Goal: Task Accomplishment & Management: Use online tool/utility

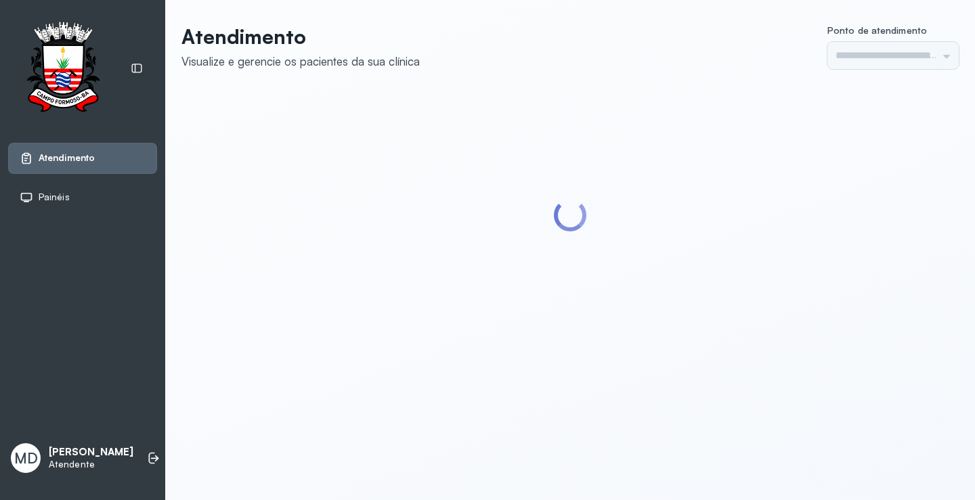
type input "*********"
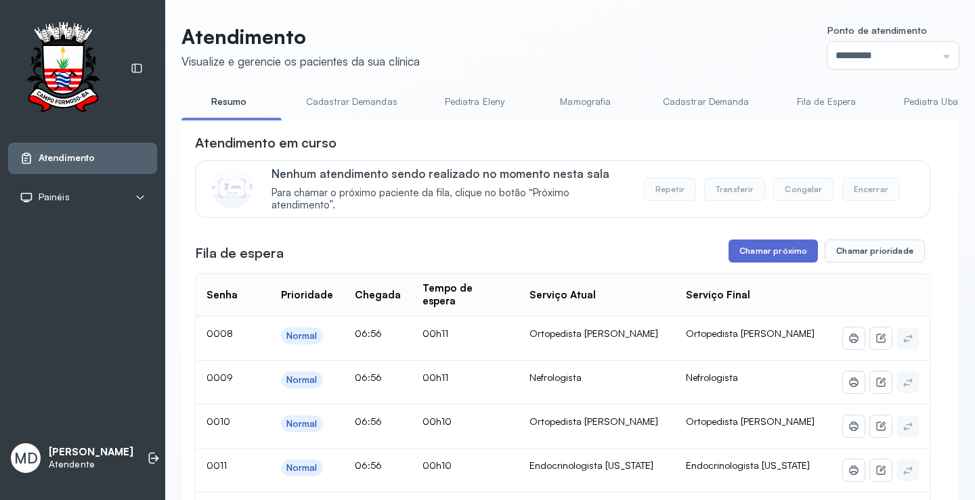
click at [782, 246] on button "Chamar próximo" at bounding box center [772, 251] width 89 height 23
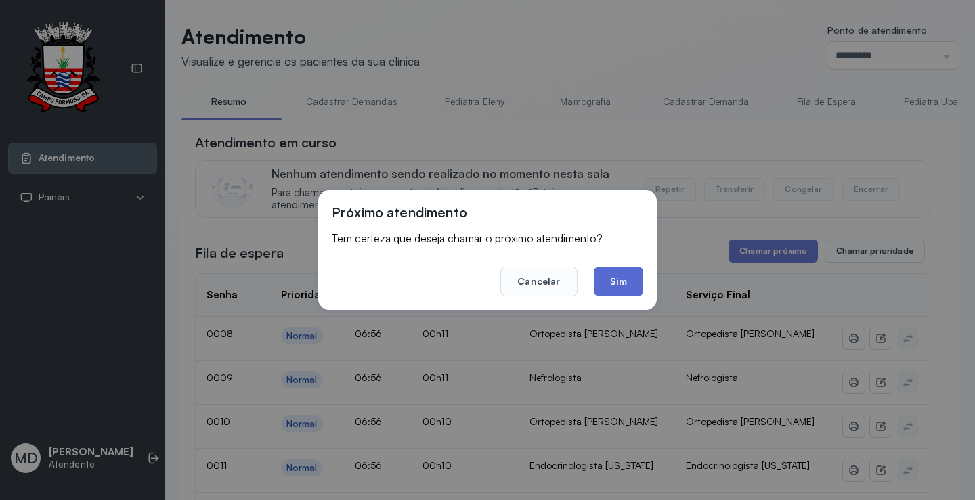
click at [612, 276] on button "Sim" at bounding box center [618, 282] width 49 height 30
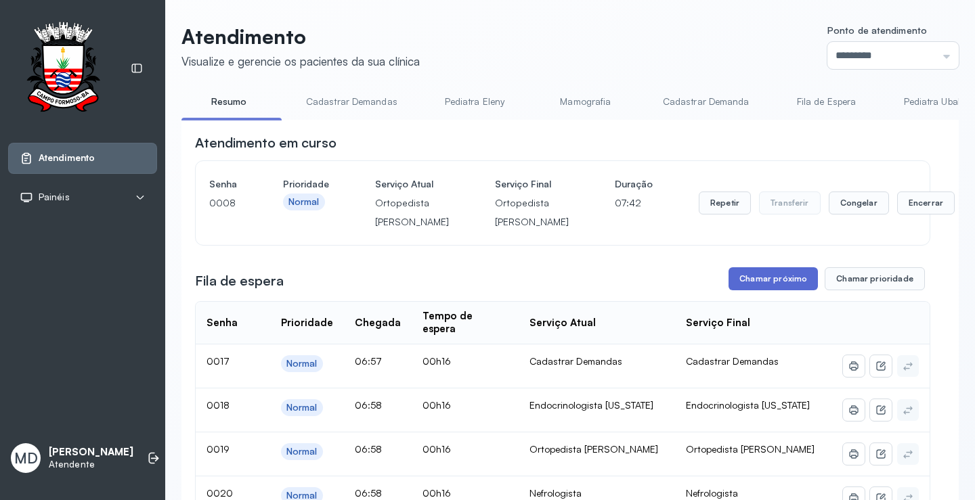
click at [791, 290] on button "Chamar próximo" at bounding box center [772, 278] width 89 height 23
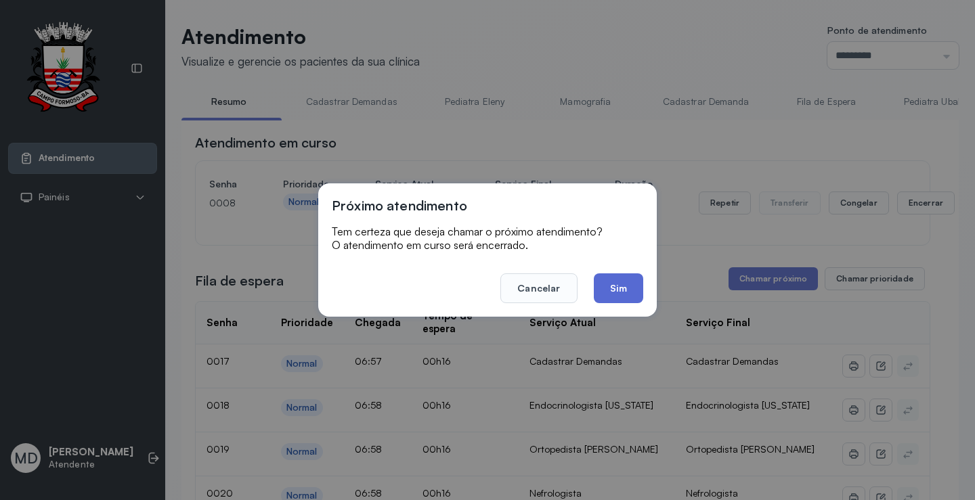
click at [609, 286] on button "Sim" at bounding box center [618, 288] width 49 height 30
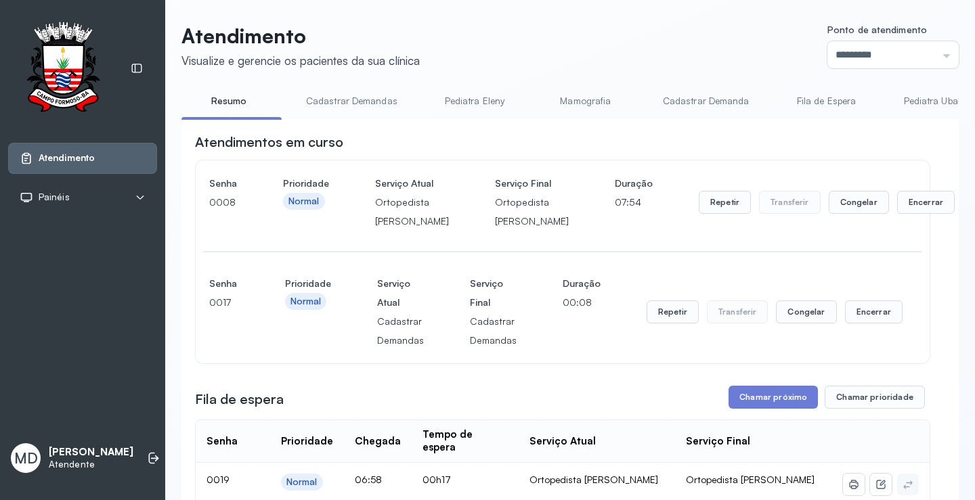
scroll to position [68, 0]
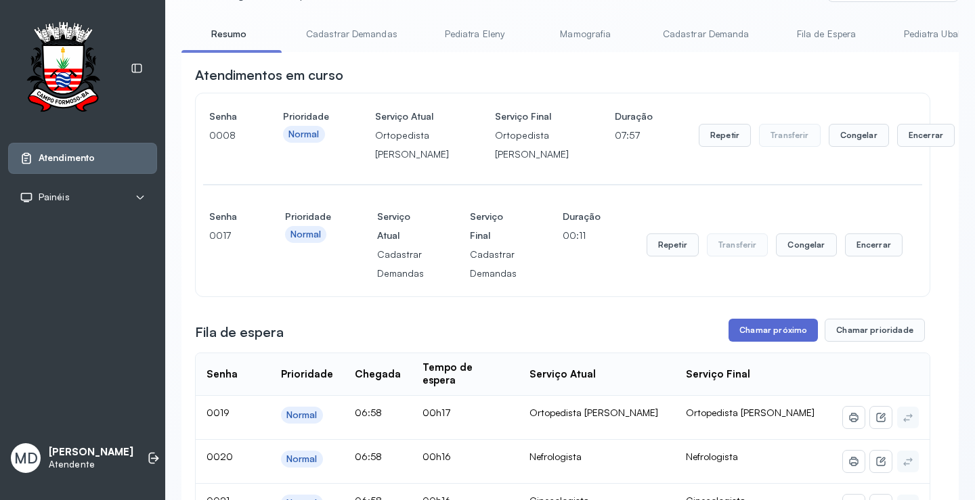
click at [749, 342] on button "Chamar próximo" at bounding box center [772, 330] width 89 height 23
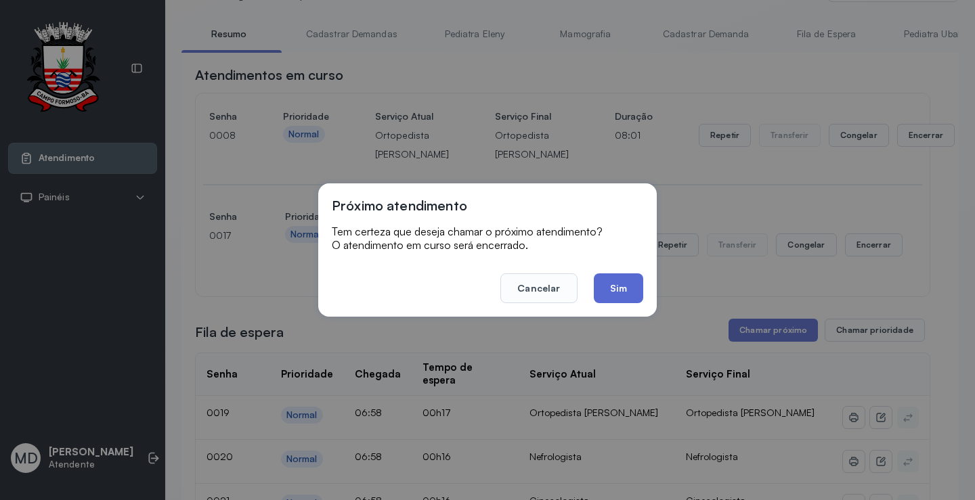
click at [618, 283] on button "Sim" at bounding box center [618, 288] width 49 height 30
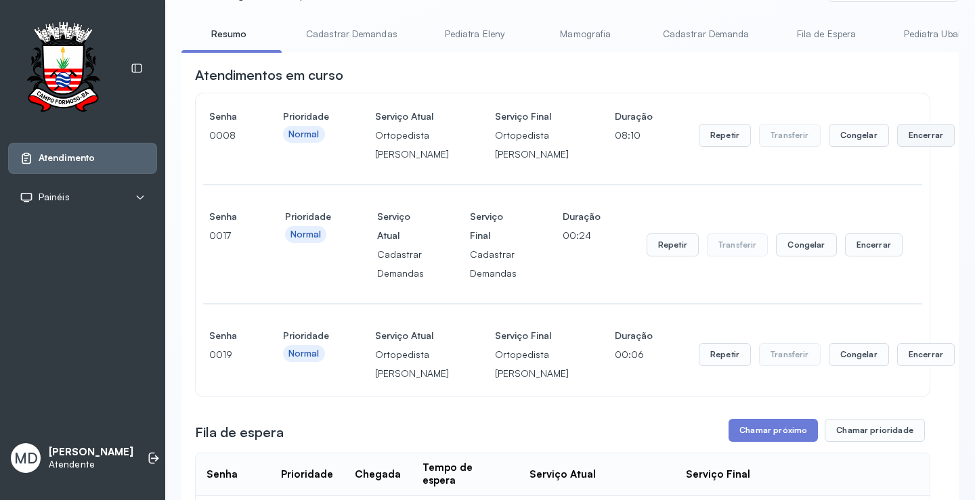
click at [897, 142] on button "Encerrar" at bounding box center [926, 135] width 58 height 23
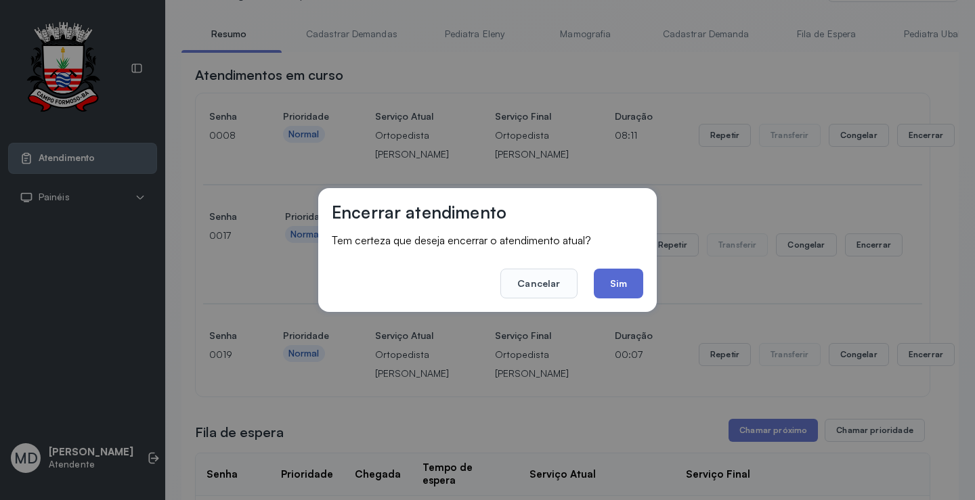
click at [618, 288] on button "Sim" at bounding box center [618, 284] width 49 height 30
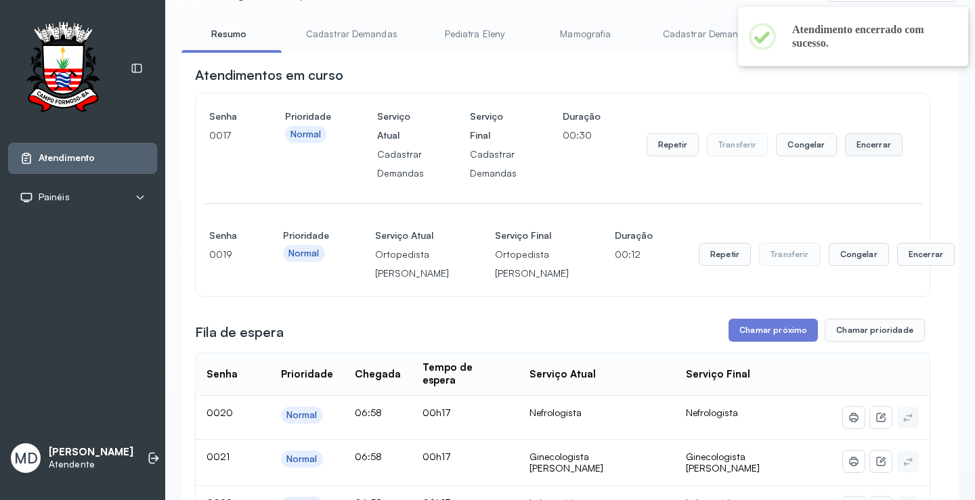
click at [864, 148] on button "Encerrar" at bounding box center [874, 144] width 58 height 23
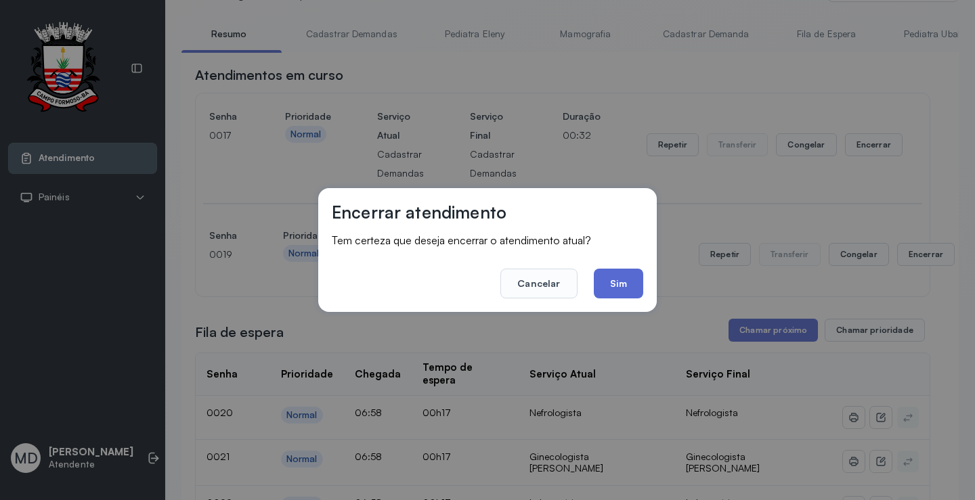
click at [607, 288] on button "Sim" at bounding box center [618, 284] width 49 height 30
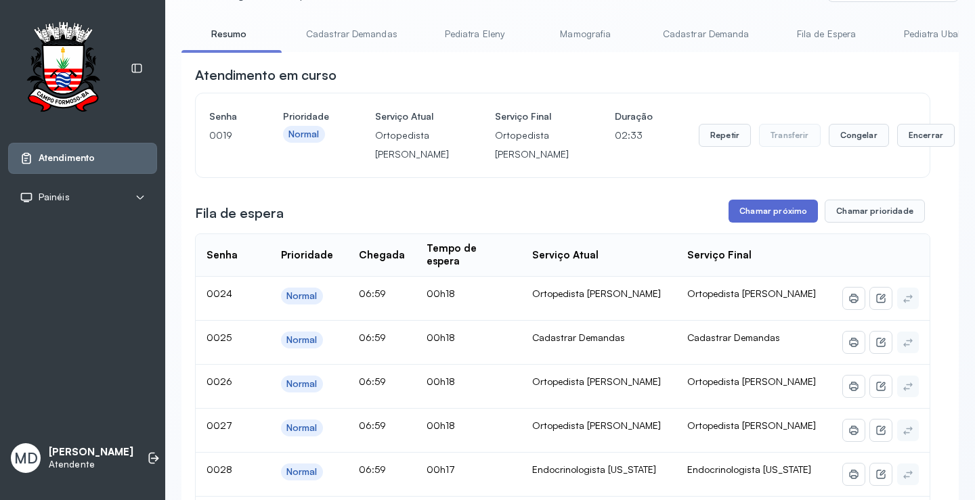
click at [780, 223] on button "Chamar próximo" at bounding box center [772, 211] width 89 height 23
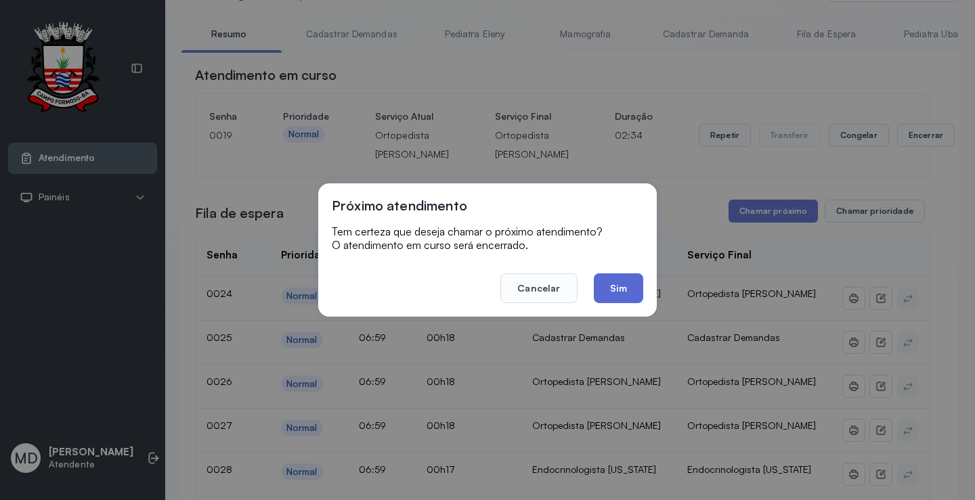
click at [626, 286] on button "Sim" at bounding box center [618, 288] width 49 height 30
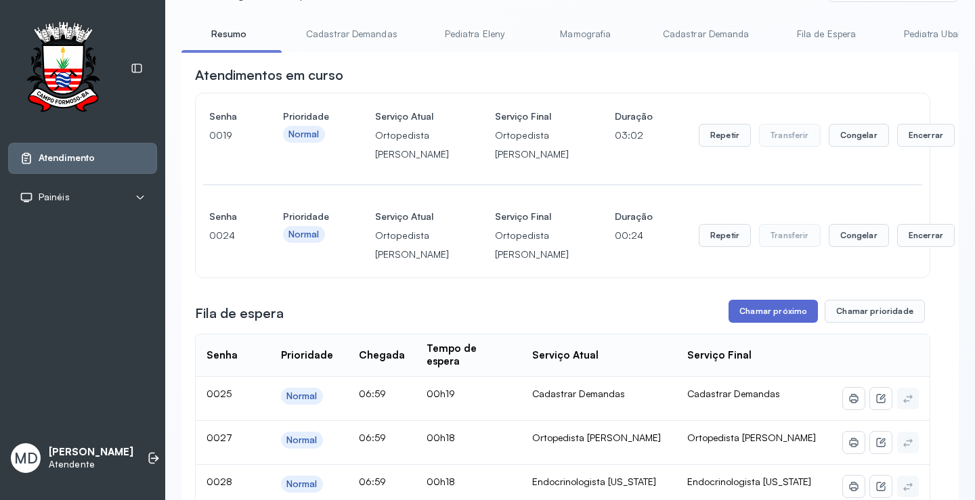
click at [775, 323] on button "Chamar próximo" at bounding box center [772, 311] width 89 height 23
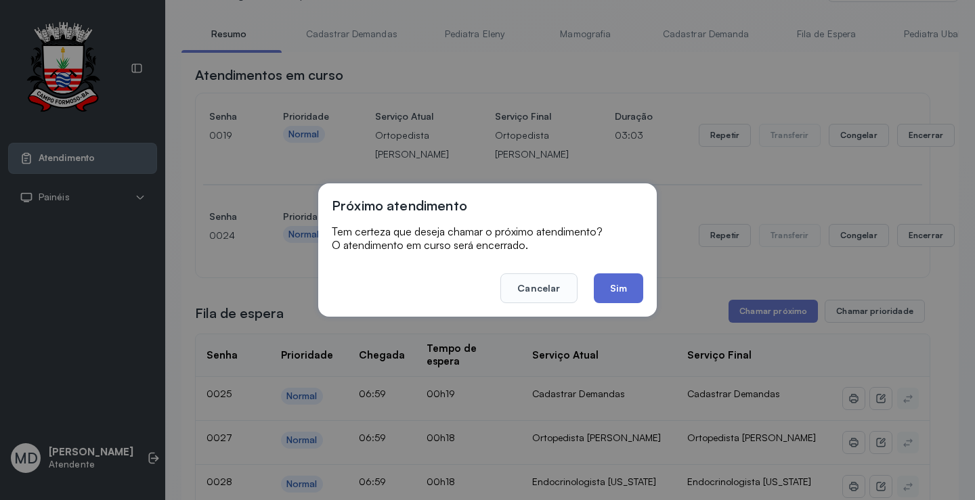
click at [608, 287] on button "Sim" at bounding box center [618, 288] width 49 height 30
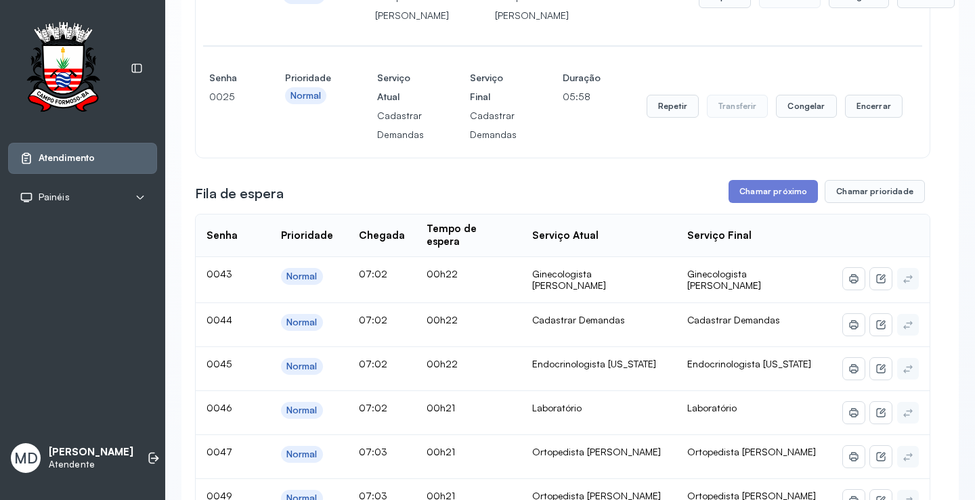
scroll to position [338, 0]
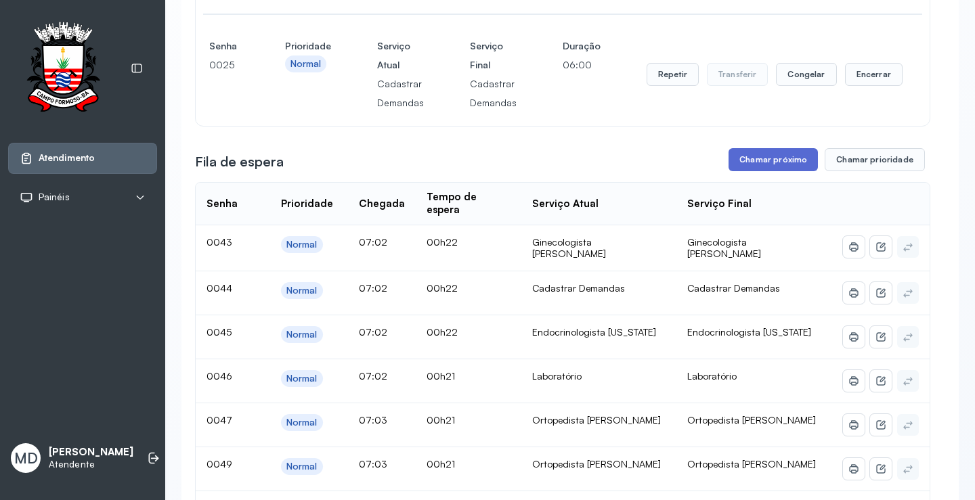
click at [774, 171] on button "Chamar próximo" at bounding box center [772, 159] width 89 height 23
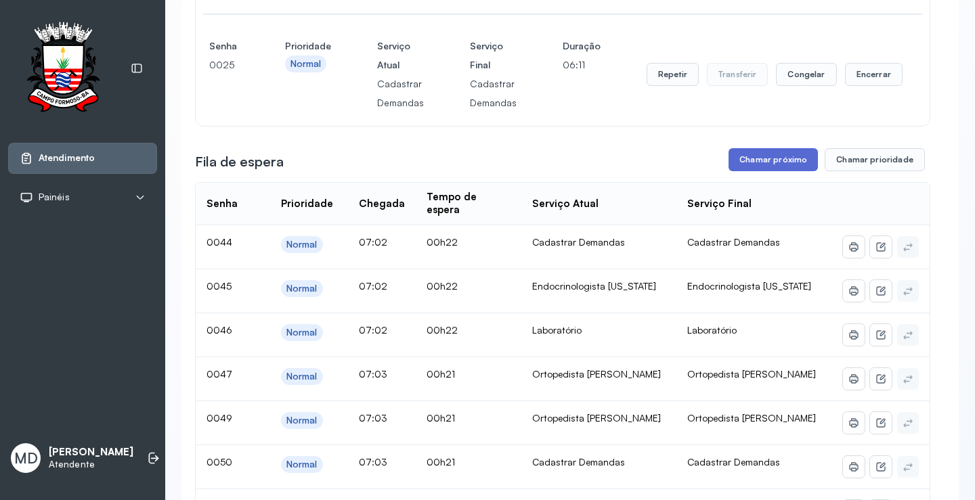
click at [781, 171] on button "Chamar próximo" at bounding box center [772, 159] width 89 height 23
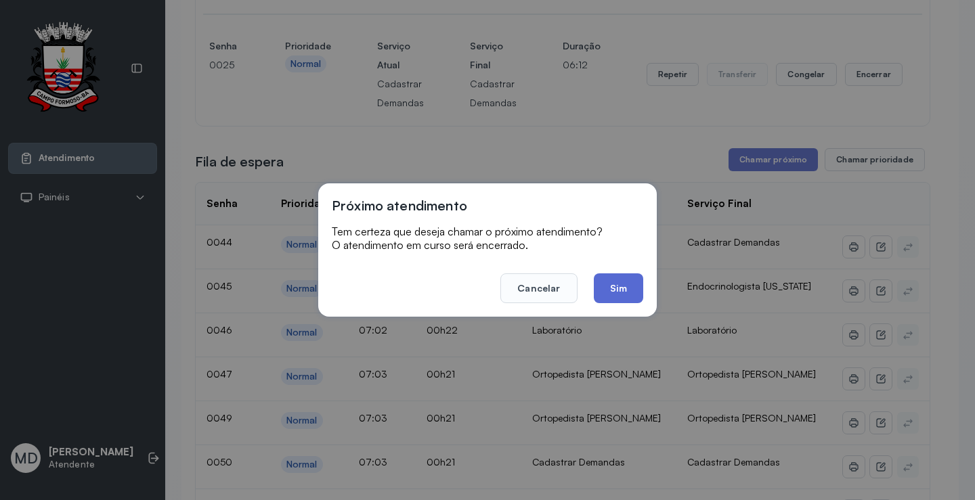
click at [631, 280] on button "Sim" at bounding box center [618, 288] width 49 height 30
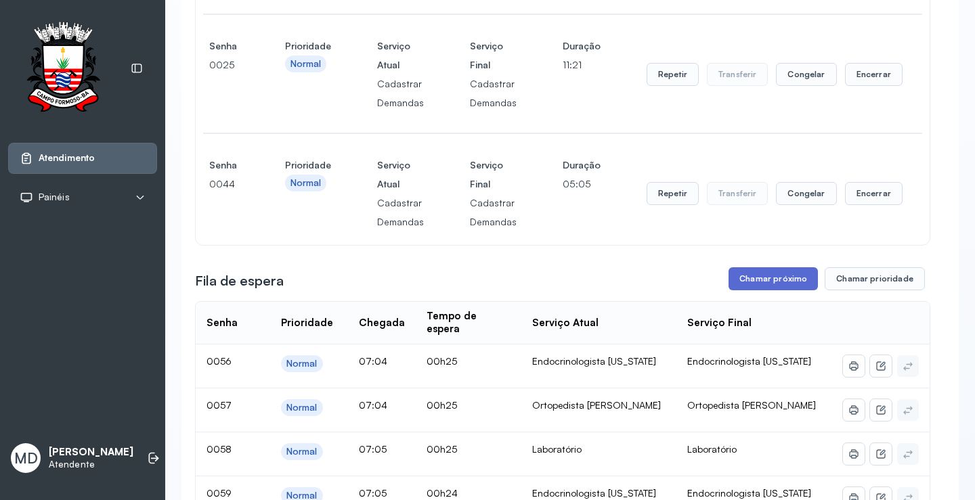
click at [779, 290] on button "Chamar próximo" at bounding box center [772, 278] width 89 height 23
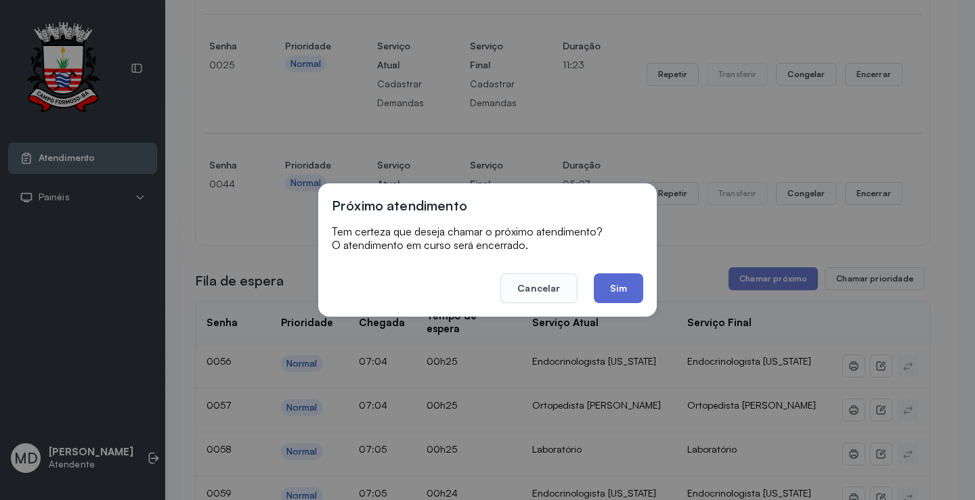
click at [621, 285] on button "Sim" at bounding box center [618, 288] width 49 height 30
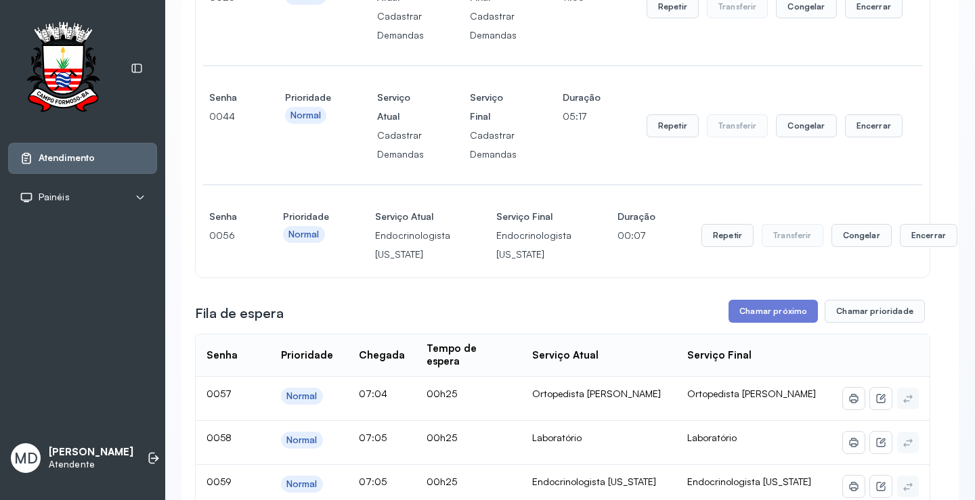
scroll to position [474, 0]
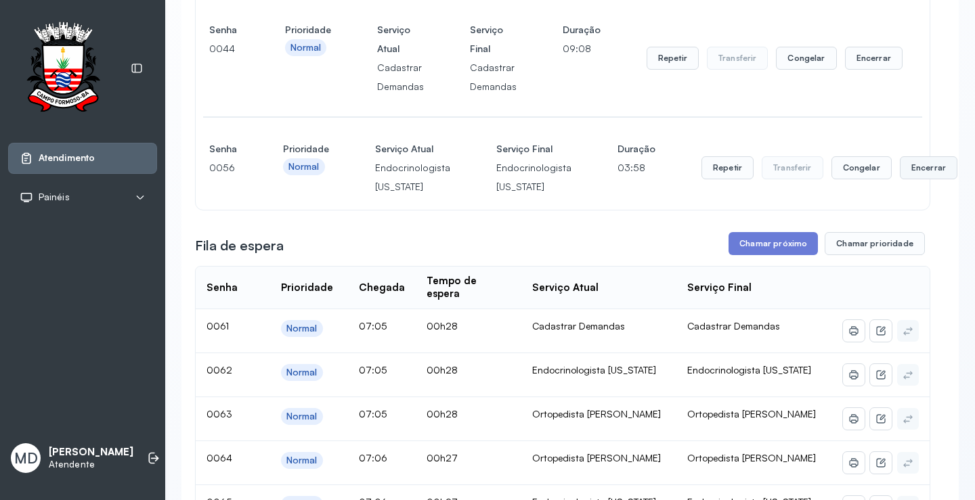
click at [902, 179] on button "Encerrar" at bounding box center [929, 167] width 58 height 23
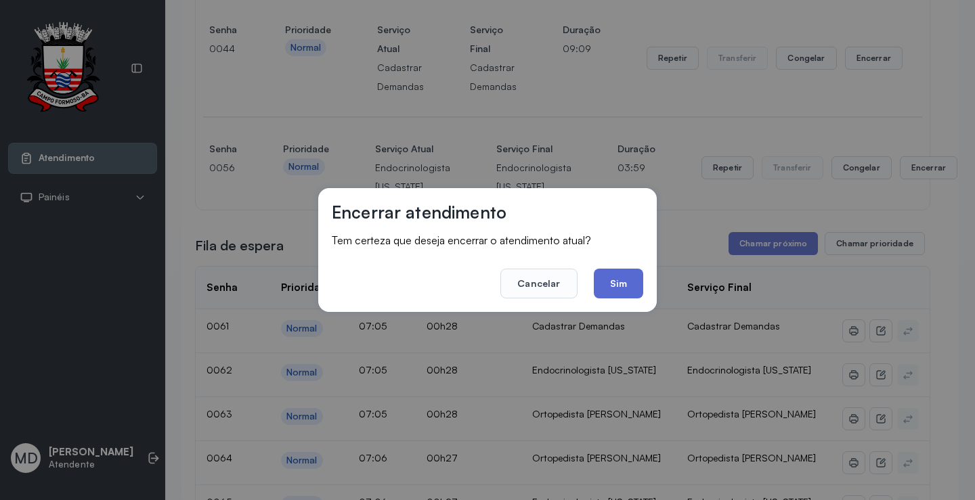
click at [604, 280] on button "Sim" at bounding box center [618, 284] width 49 height 30
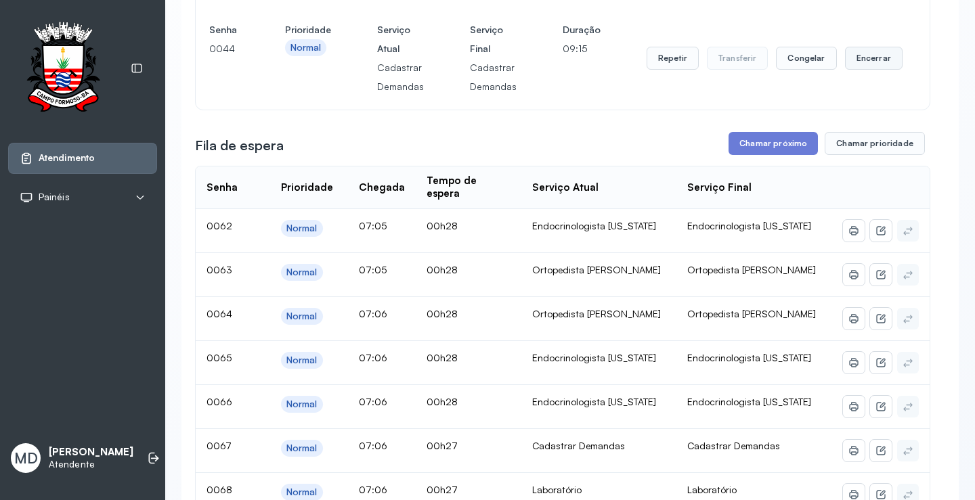
click at [868, 70] on button "Encerrar" at bounding box center [874, 58] width 58 height 23
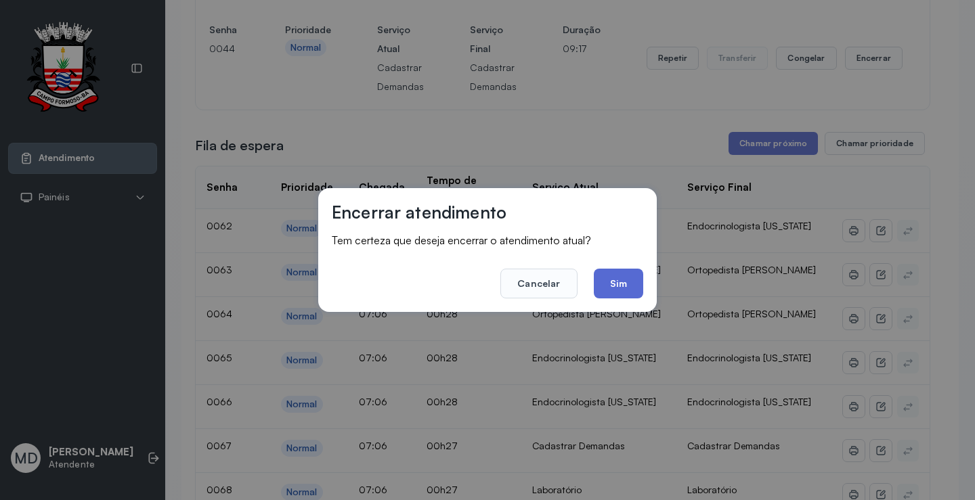
click at [624, 286] on button "Sim" at bounding box center [618, 284] width 49 height 30
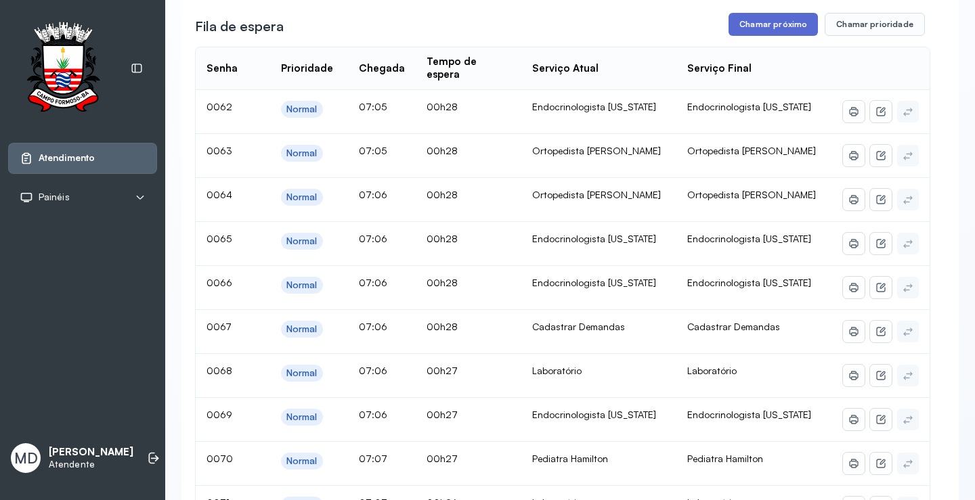
click at [759, 36] on button "Chamar próximo" at bounding box center [772, 24] width 89 height 23
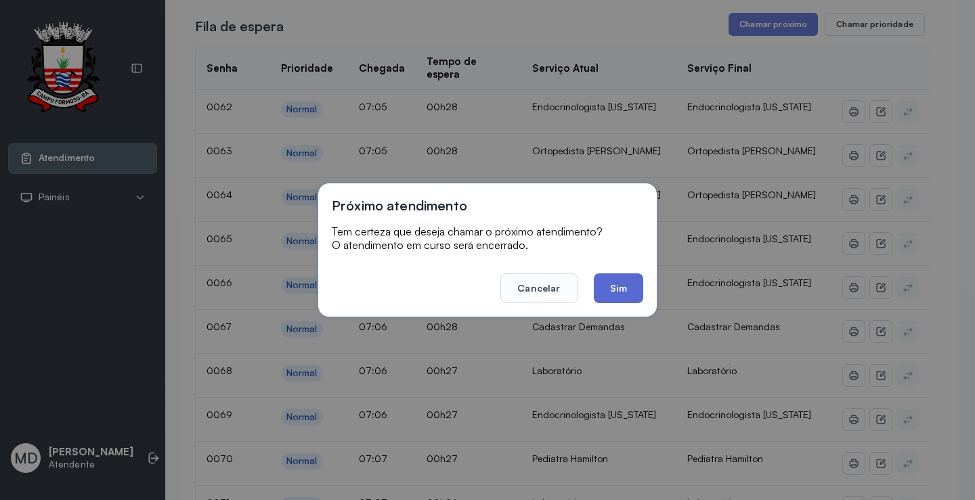
click at [608, 281] on button "Sim" at bounding box center [618, 288] width 49 height 30
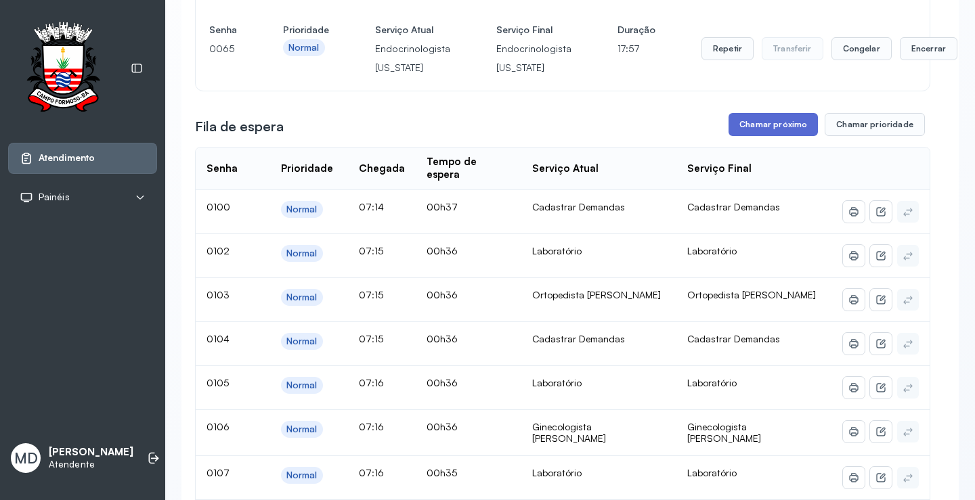
click at [782, 136] on button "Chamar próximo" at bounding box center [772, 124] width 89 height 23
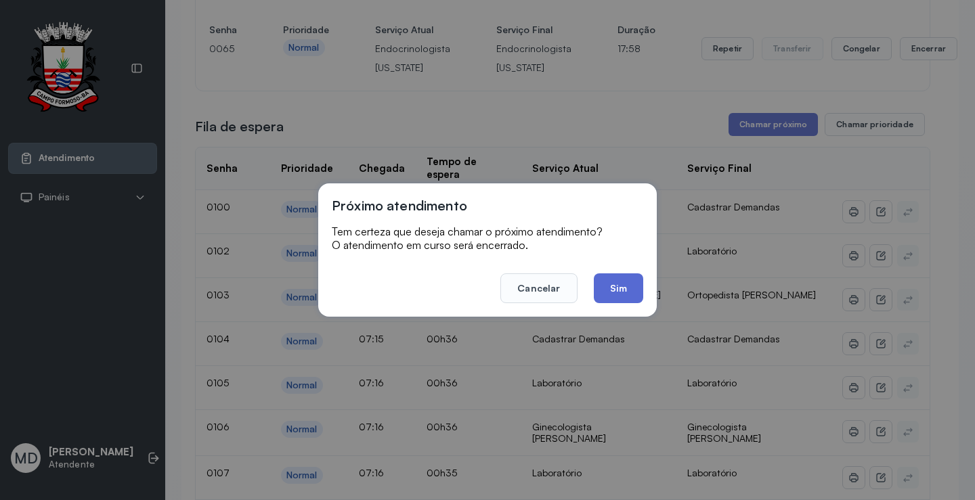
click at [623, 290] on button "Sim" at bounding box center [618, 288] width 49 height 30
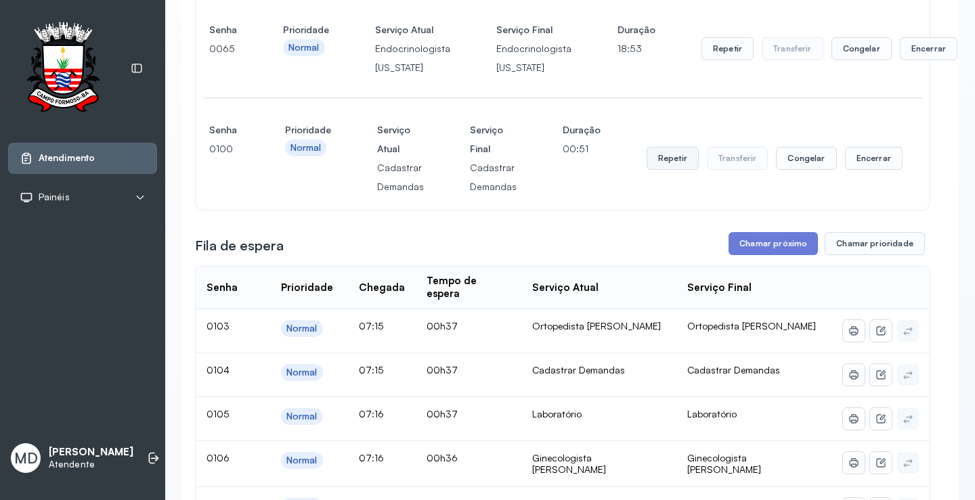
click at [667, 170] on button "Repetir" at bounding box center [672, 158] width 52 height 23
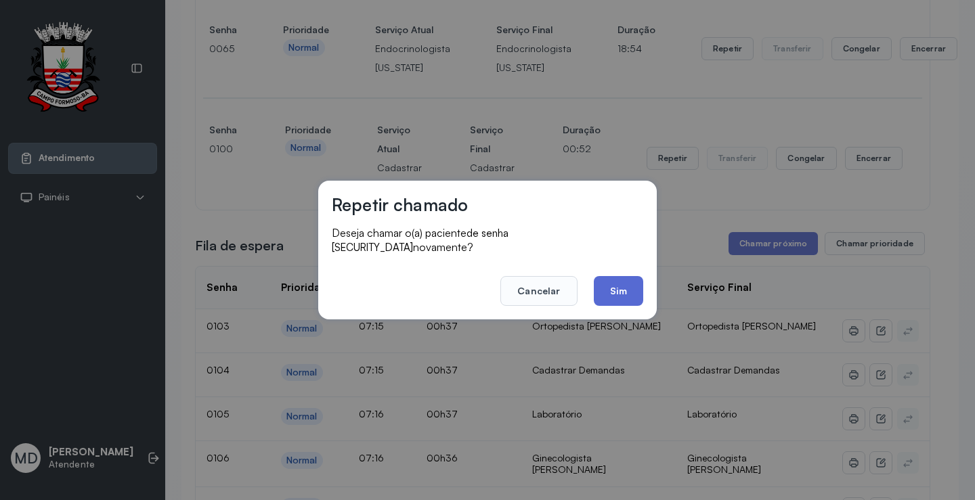
click at [621, 280] on button "Sim" at bounding box center [618, 291] width 49 height 30
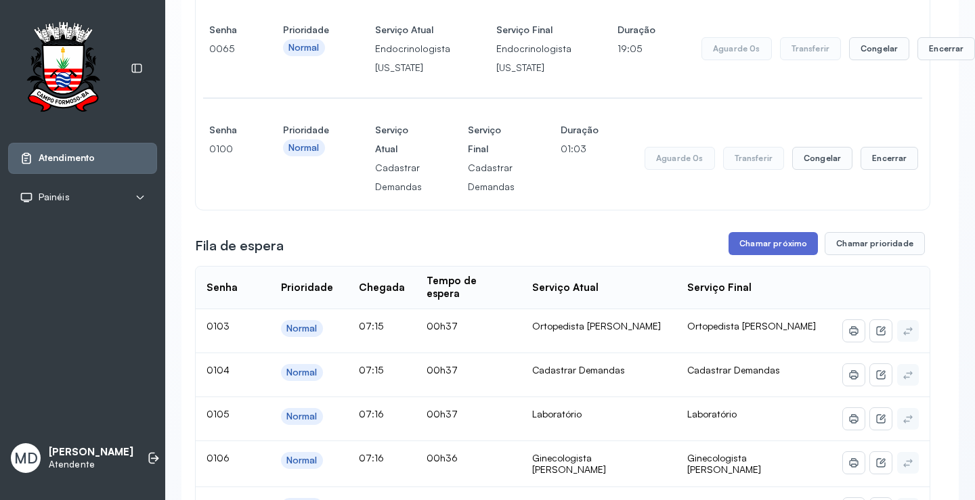
click at [777, 255] on button "Chamar próximo" at bounding box center [772, 243] width 89 height 23
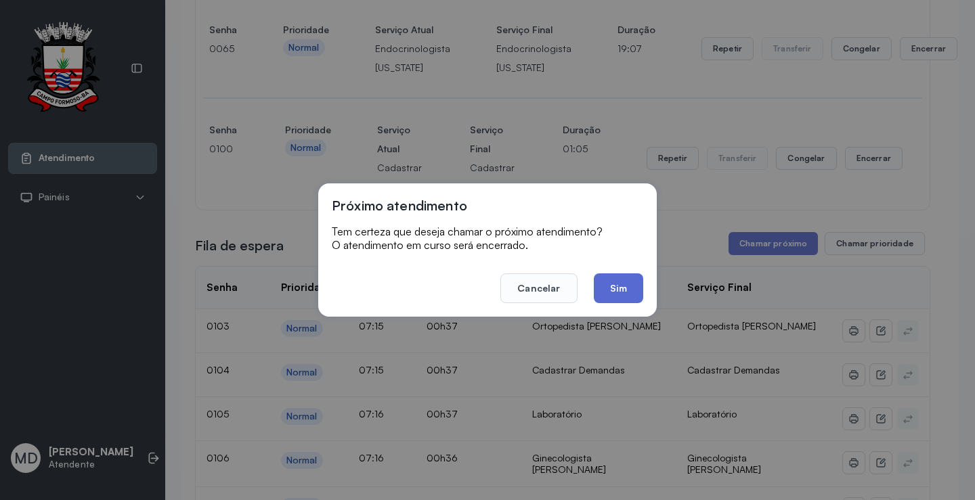
click at [621, 286] on button "Sim" at bounding box center [618, 288] width 49 height 30
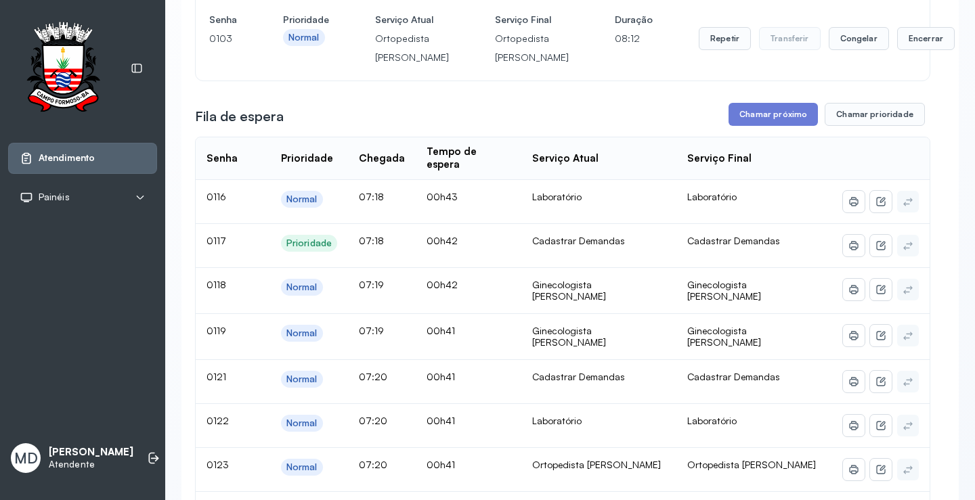
scroll to position [706, 0]
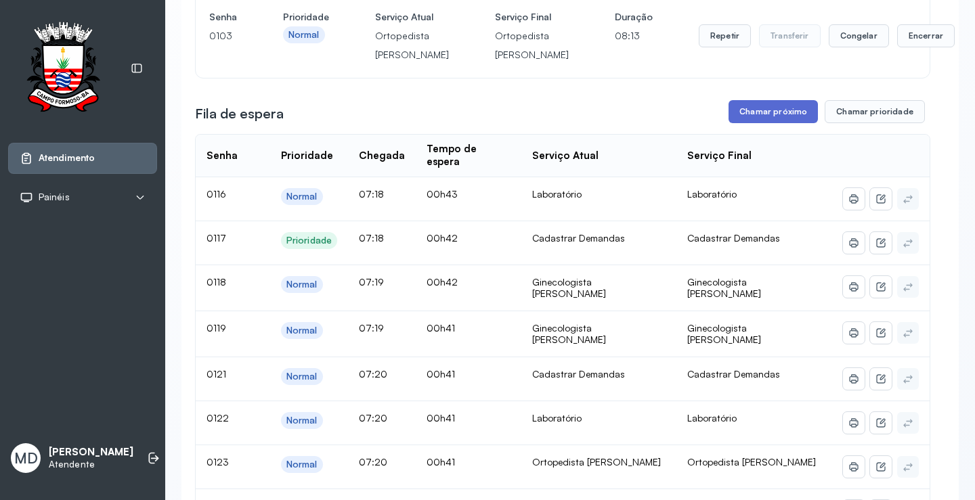
click at [774, 123] on button "Chamar próximo" at bounding box center [772, 111] width 89 height 23
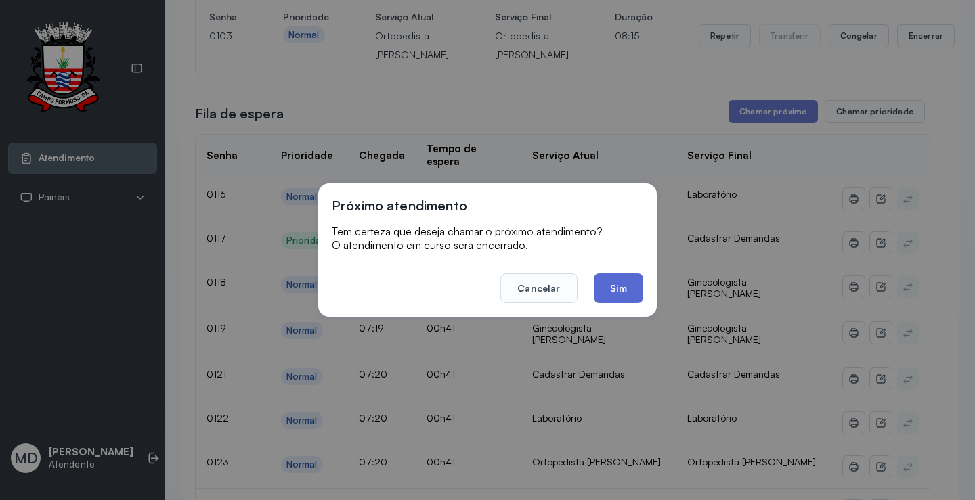
click at [610, 291] on button "Sim" at bounding box center [618, 288] width 49 height 30
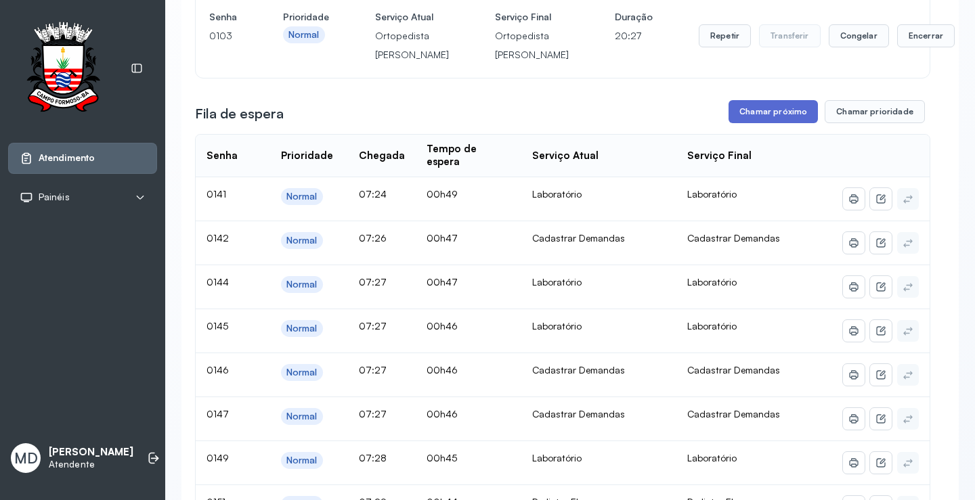
click at [782, 123] on button "Chamar próximo" at bounding box center [772, 111] width 89 height 23
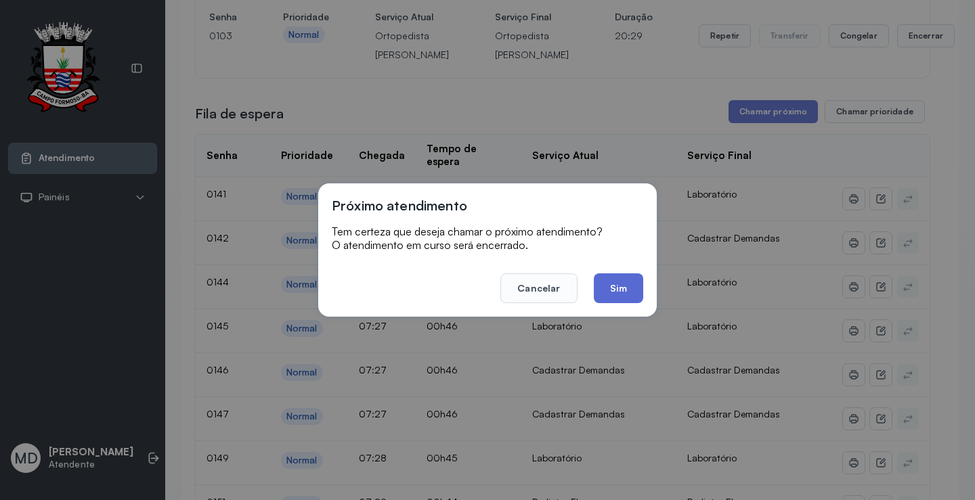
click at [621, 283] on button "Sim" at bounding box center [618, 288] width 49 height 30
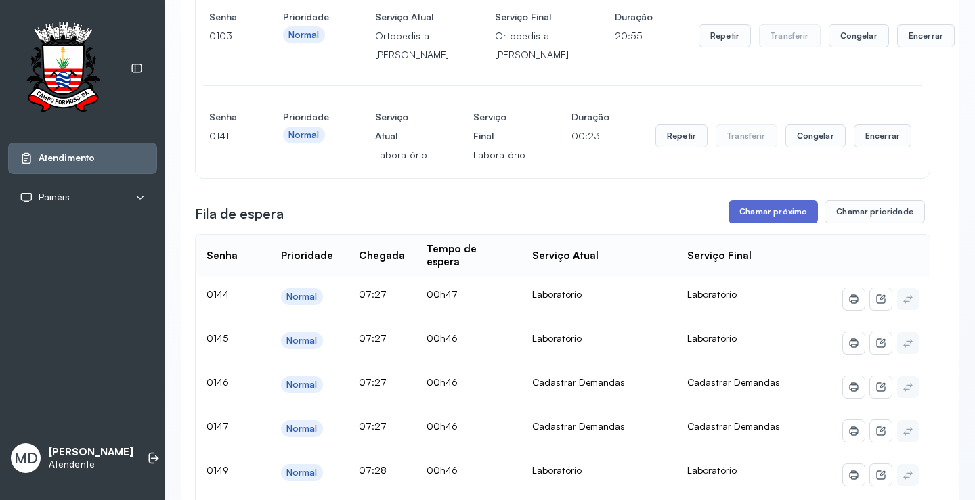
click at [786, 223] on button "Chamar próximo" at bounding box center [772, 211] width 89 height 23
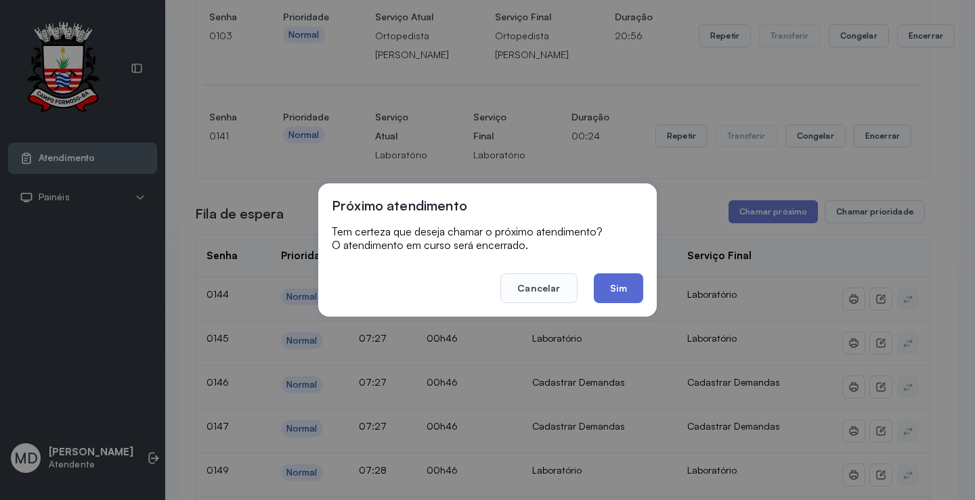
click at [625, 286] on button "Sim" at bounding box center [618, 288] width 49 height 30
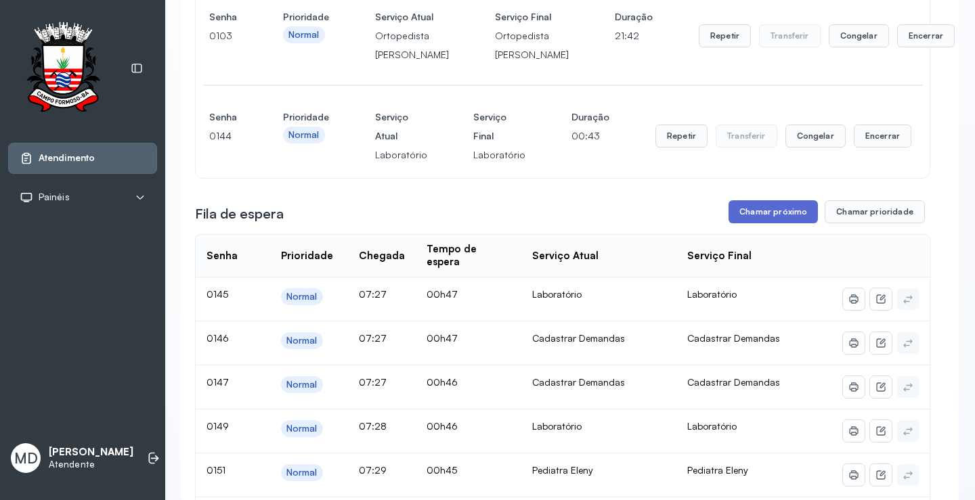
click at [781, 223] on button "Chamar próximo" at bounding box center [772, 211] width 89 height 23
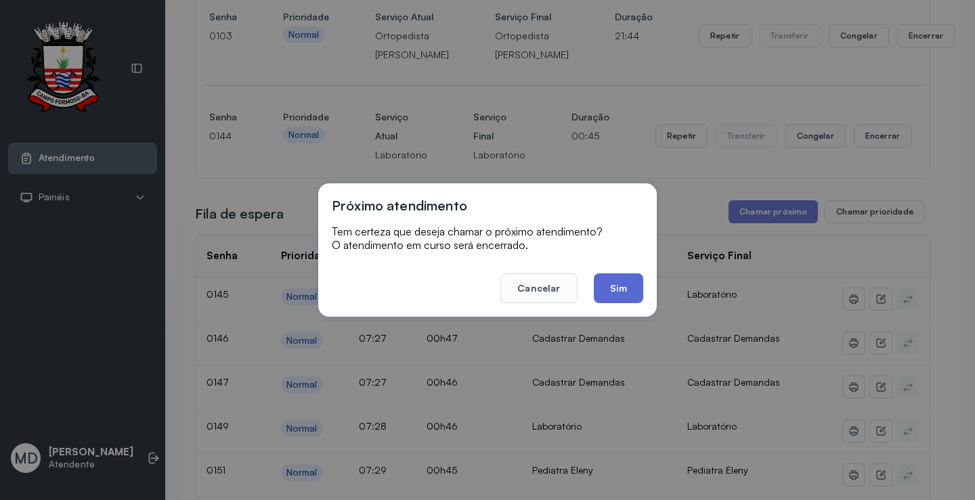
click at [619, 282] on button "Sim" at bounding box center [618, 288] width 49 height 30
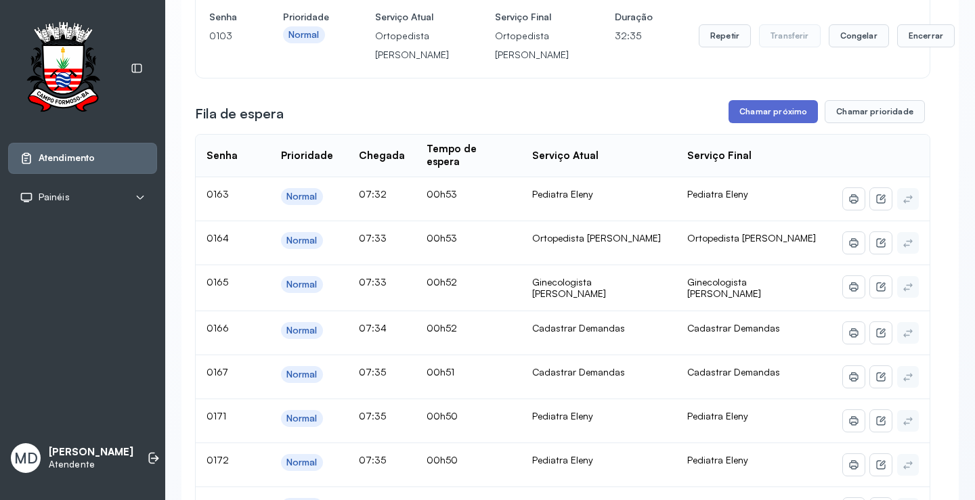
click at [780, 123] on button "Chamar próximo" at bounding box center [772, 111] width 89 height 23
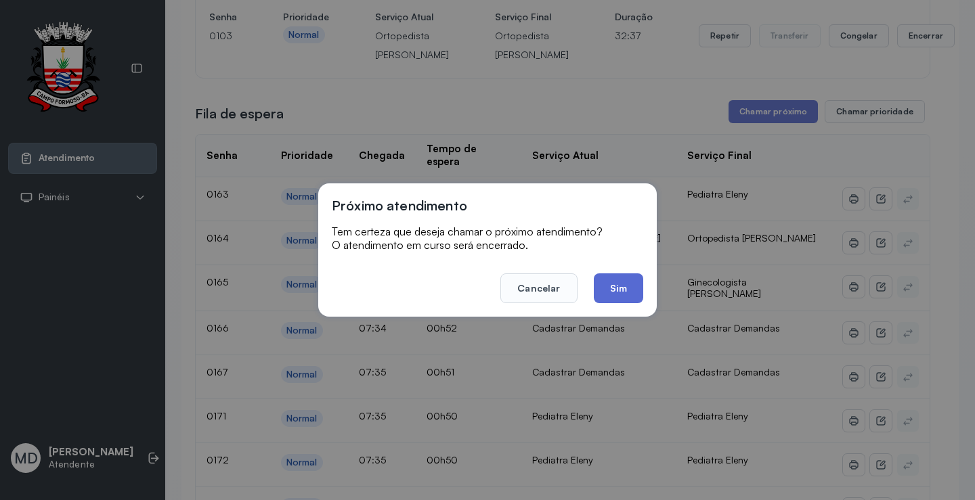
click at [619, 289] on button "Sim" at bounding box center [618, 288] width 49 height 30
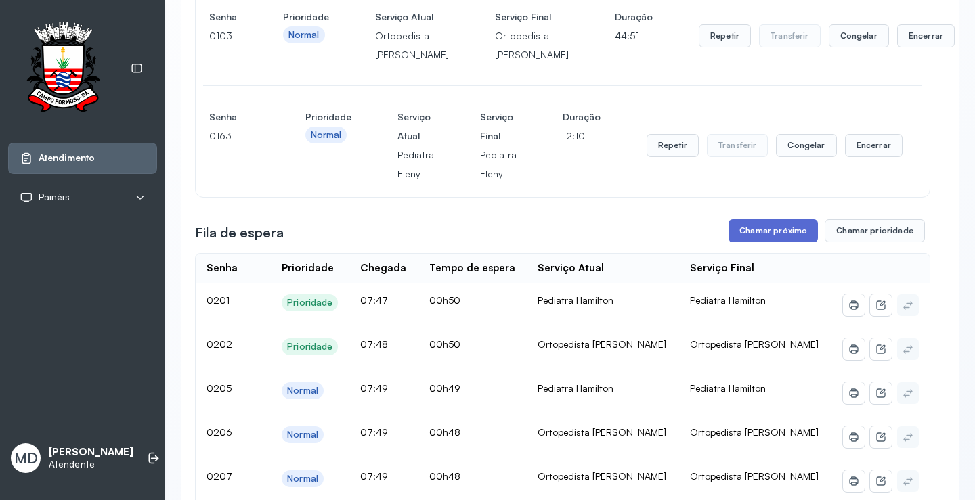
click at [763, 242] on button "Chamar próximo" at bounding box center [772, 230] width 89 height 23
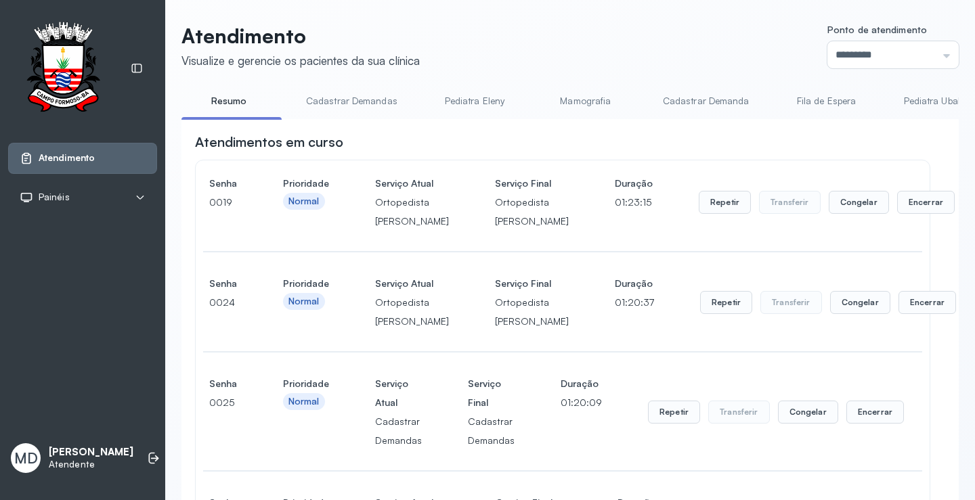
scroll to position [728, 0]
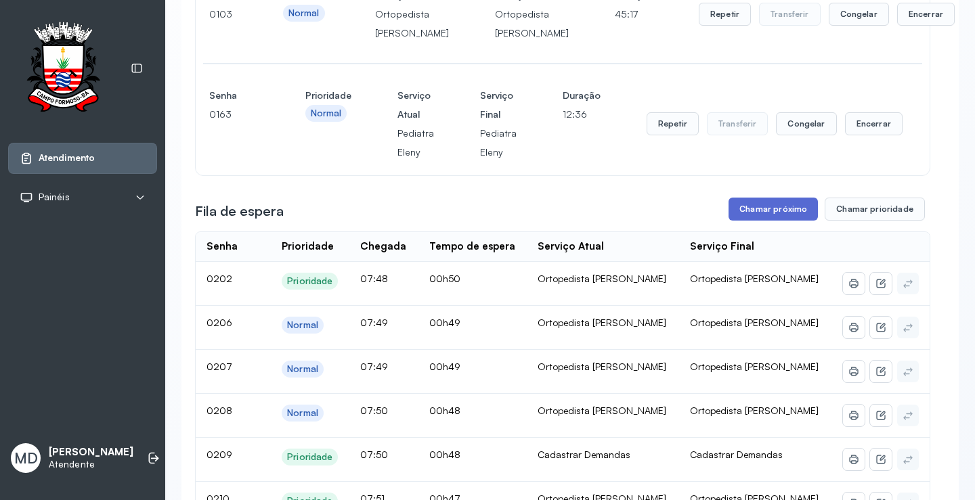
click at [789, 221] on button "Chamar próximo" at bounding box center [772, 209] width 89 height 23
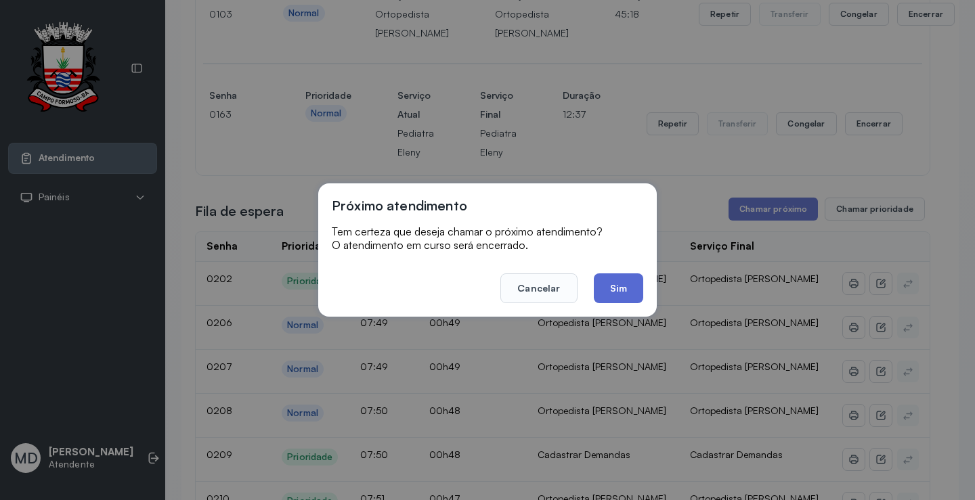
click at [608, 286] on button "Sim" at bounding box center [618, 288] width 49 height 30
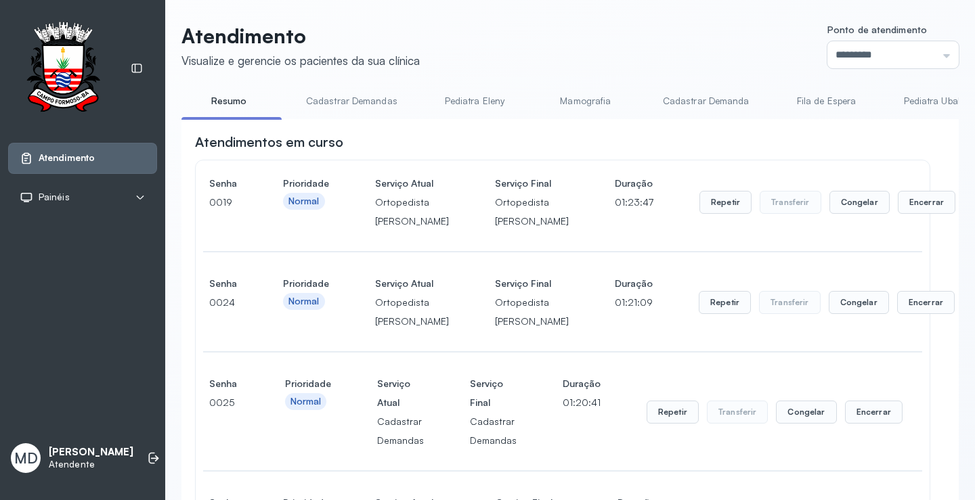
scroll to position [931, 0]
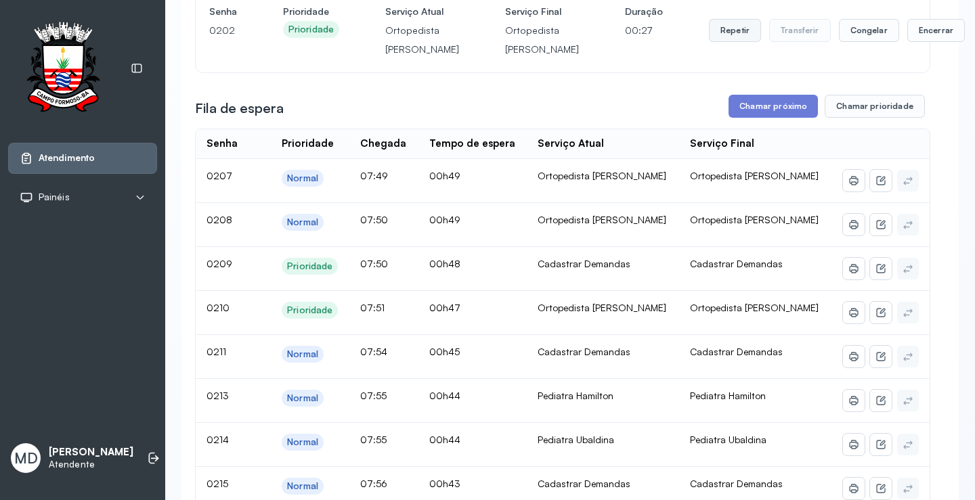
click at [709, 42] on button "Repetir" at bounding box center [735, 30] width 52 height 23
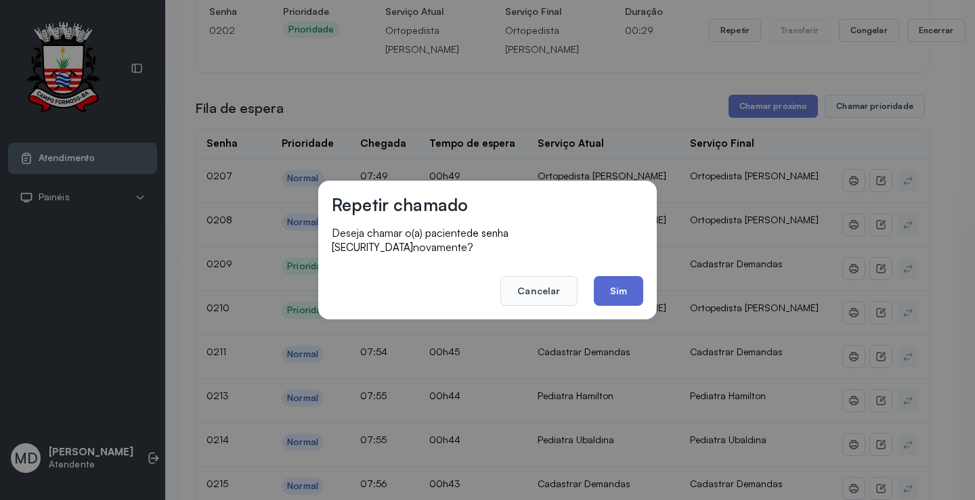
click at [612, 283] on button "Sim" at bounding box center [618, 291] width 49 height 30
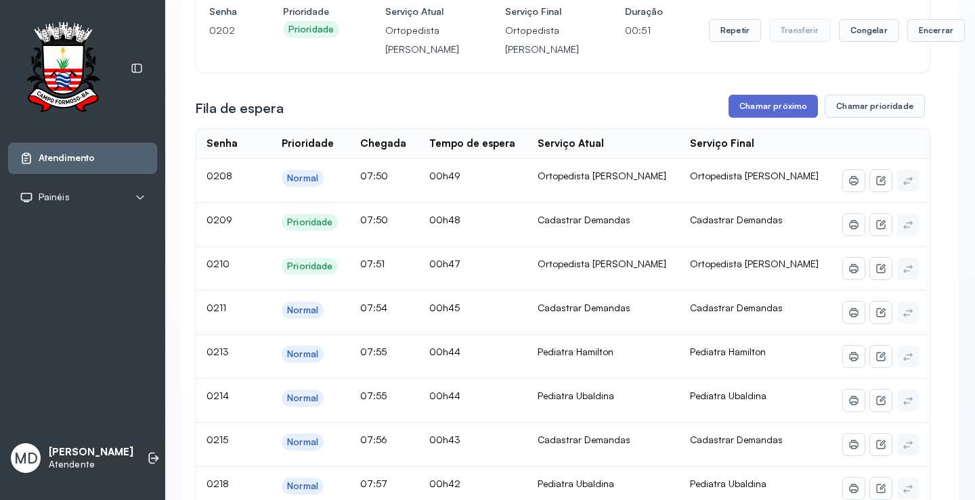
click at [770, 118] on button "Chamar próximo" at bounding box center [772, 106] width 89 height 23
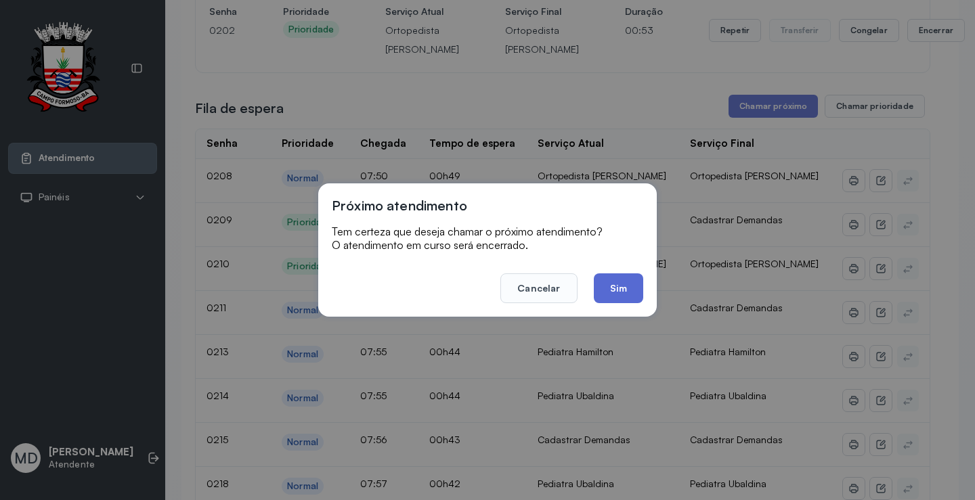
click at [615, 283] on button "Sim" at bounding box center [618, 288] width 49 height 30
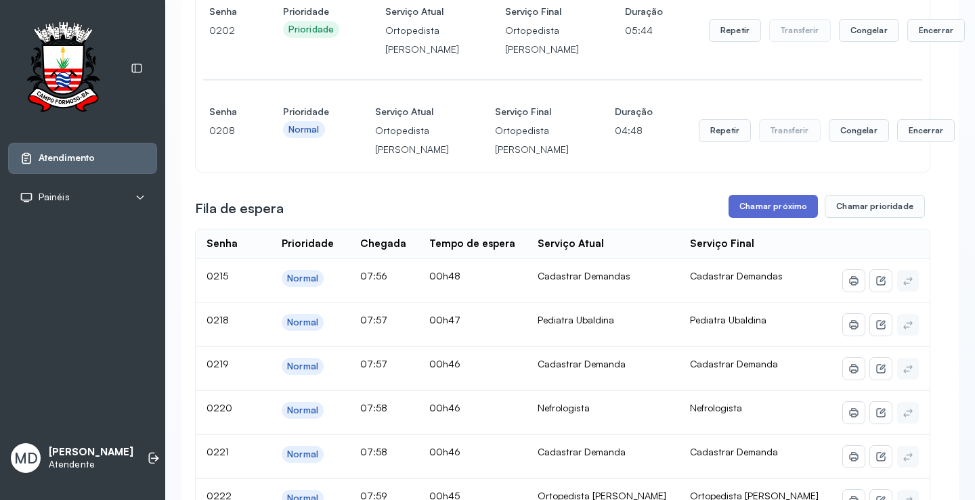
click at [774, 218] on button "Chamar próximo" at bounding box center [772, 206] width 89 height 23
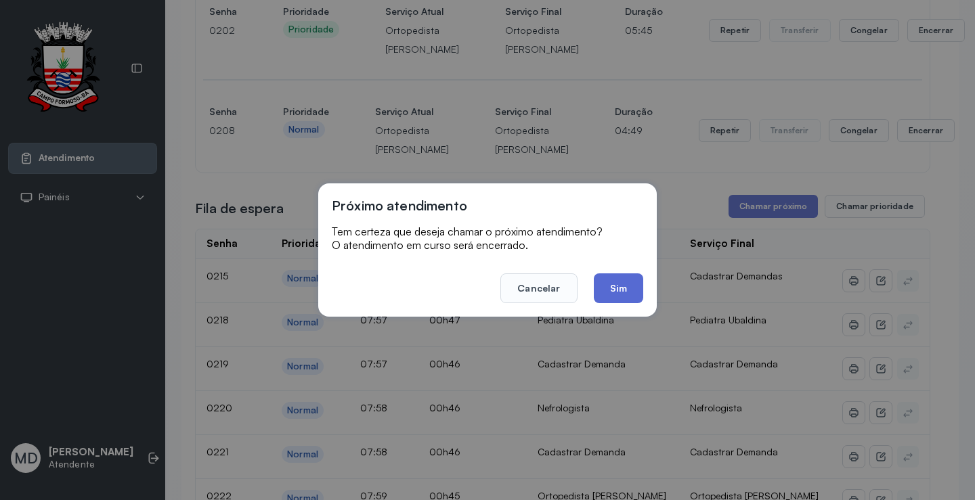
click at [614, 283] on button "Sim" at bounding box center [618, 288] width 49 height 30
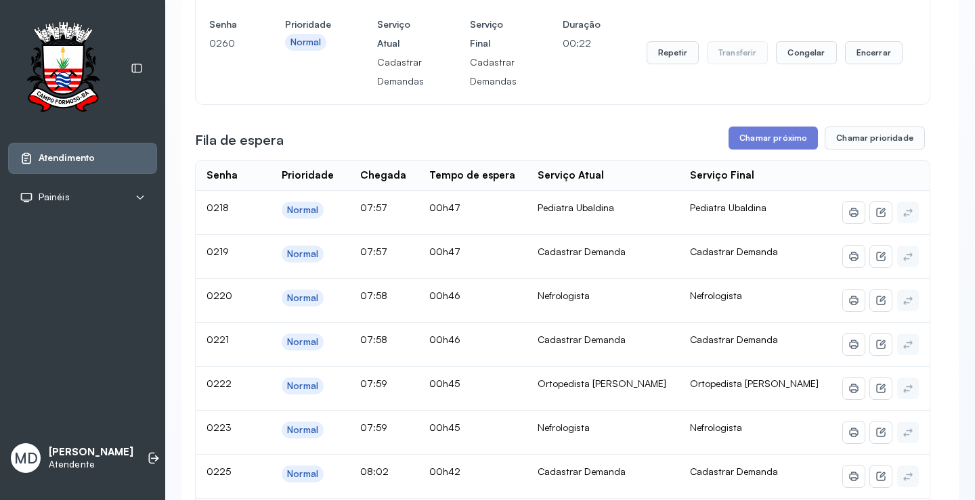
scroll to position [1134, 0]
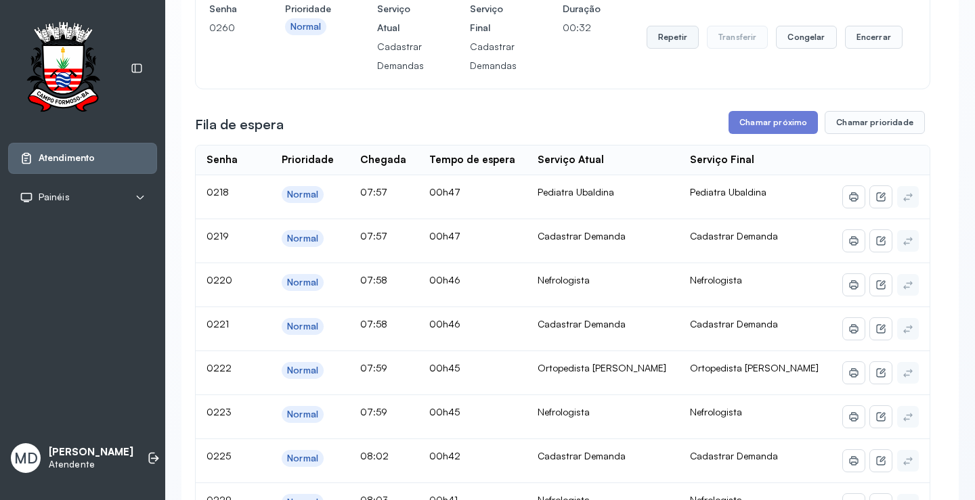
click at [671, 49] on button "Repetir" at bounding box center [672, 37] width 52 height 23
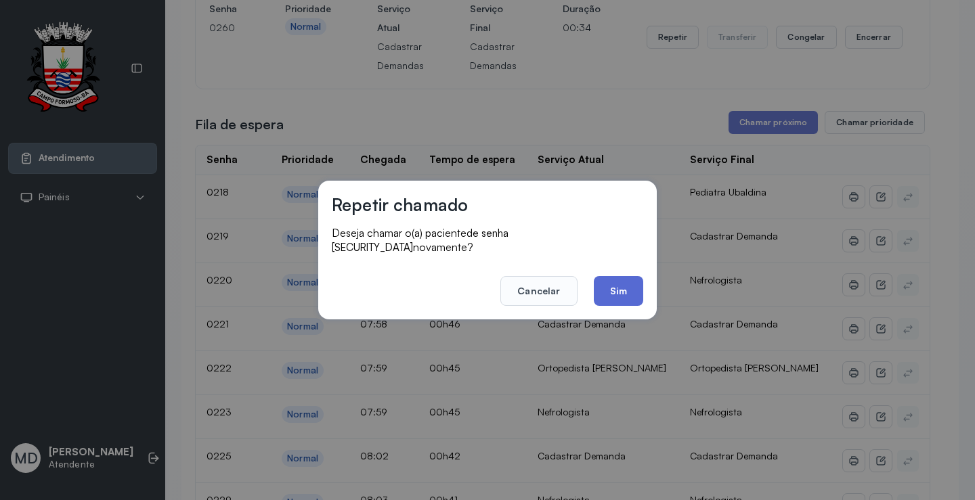
click at [615, 283] on button "Sim" at bounding box center [618, 291] width 49 height 30
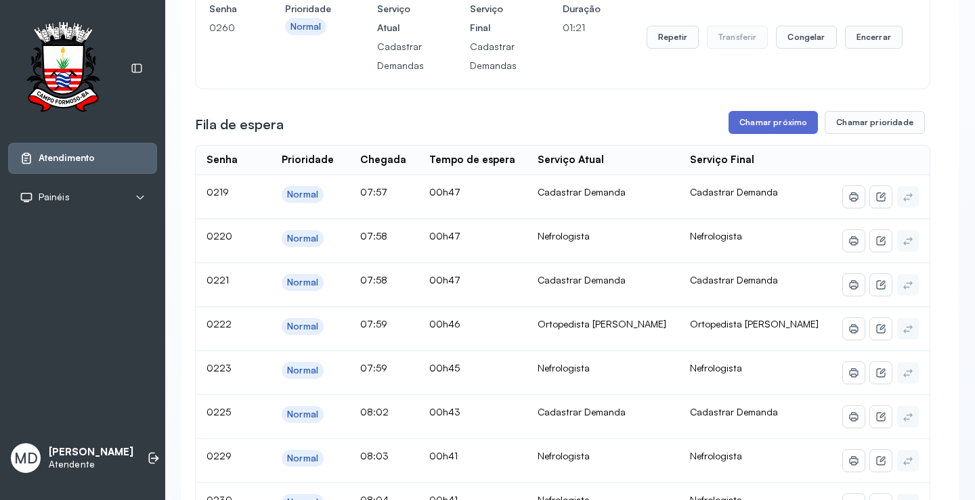
click at [782, 134] on button "Chamar próximo" at bounding box center [772, 122] width 89 height 23
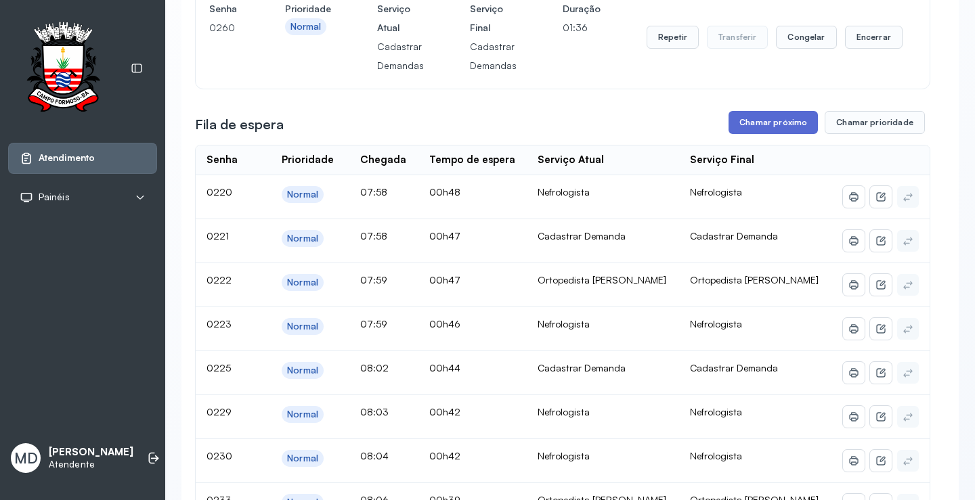
click at [751, 134] on button "Chamar próximo" at bounding box center [772, 122] width 89 height 23
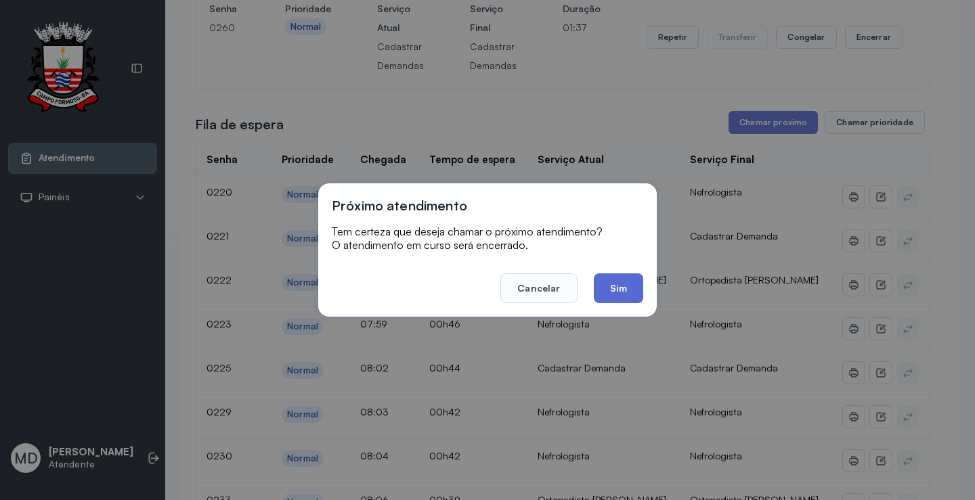
click at [623, 280] on button "Sim" at bounding box center [618, 288] width 49 height 30
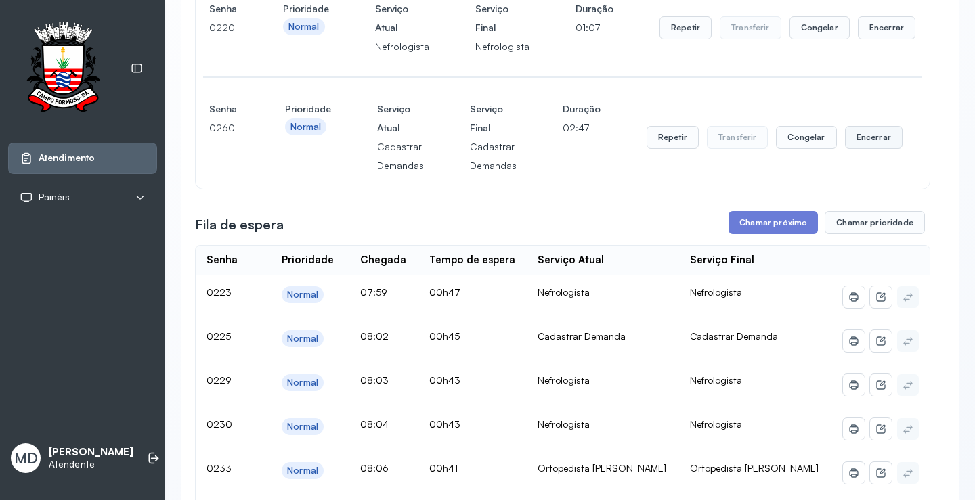
click at [851, 149] on button "Encerrar" at bounding box center [874, 137] width 58 height 23
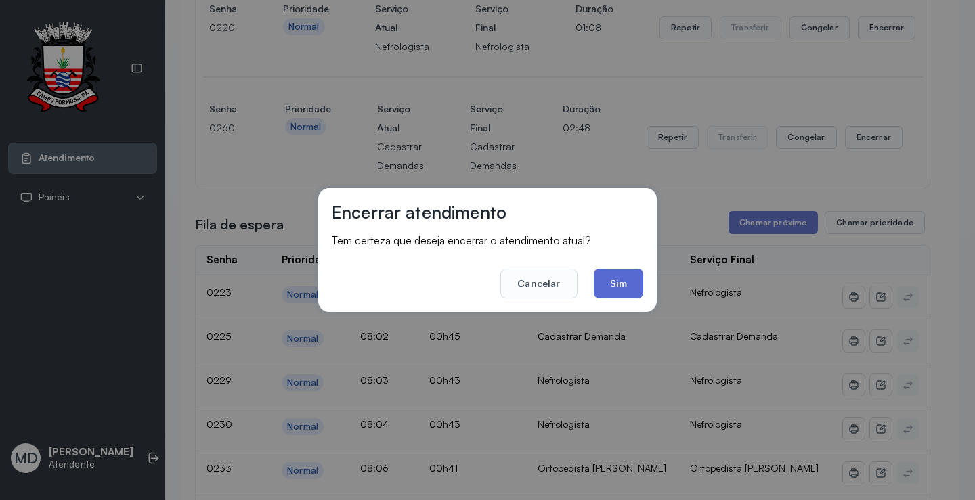
click at [632, 271] on button "Sim" at bounding box center [618, 284] width 49 height 30
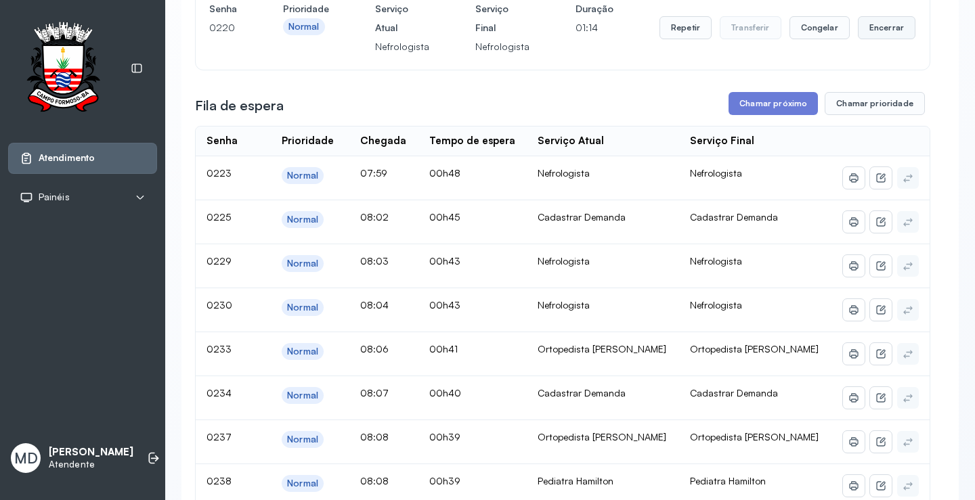
click at [859, 39] on button "Encerrar" at bounding box center [887, 27] width 58 height 23
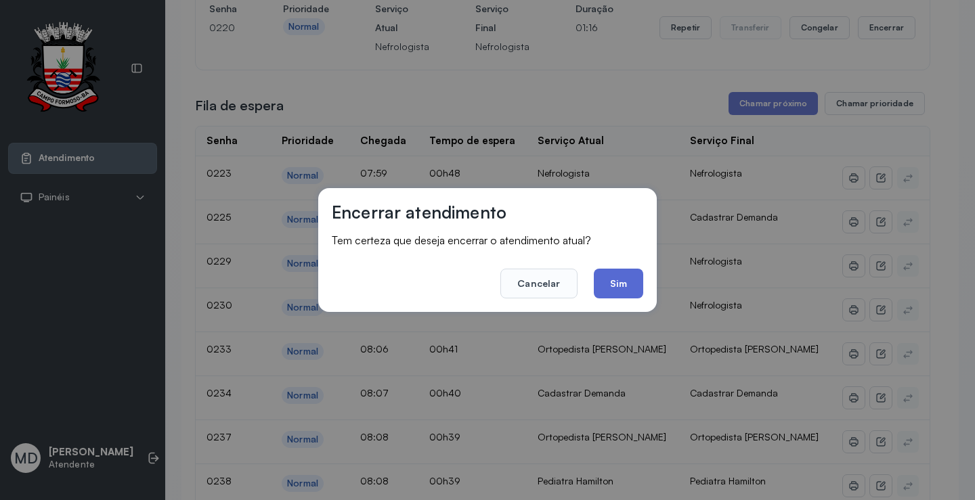
click at [620, 278] on button "Sim" at bounding box center [618, 284] width 49 height 30
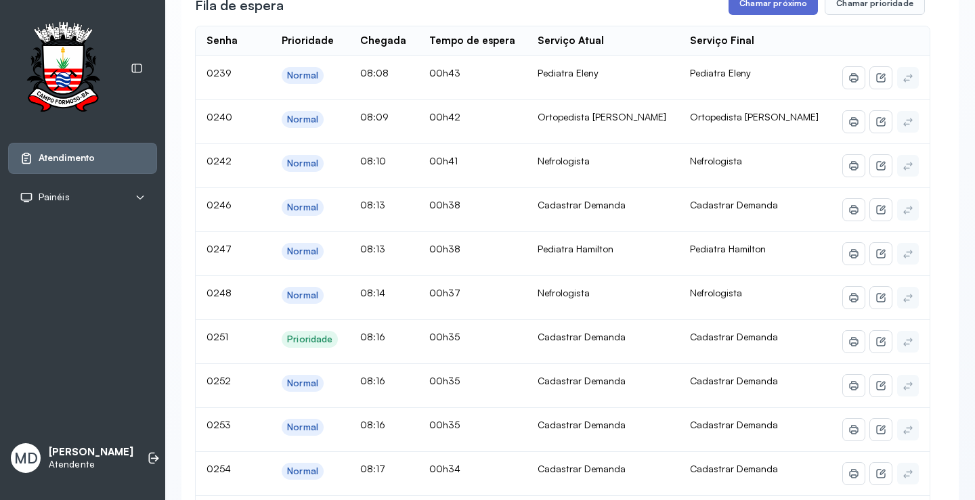
click at [786, 15] on button "Chamar próximo" at bounding box center [772, 3] width 89 height 23
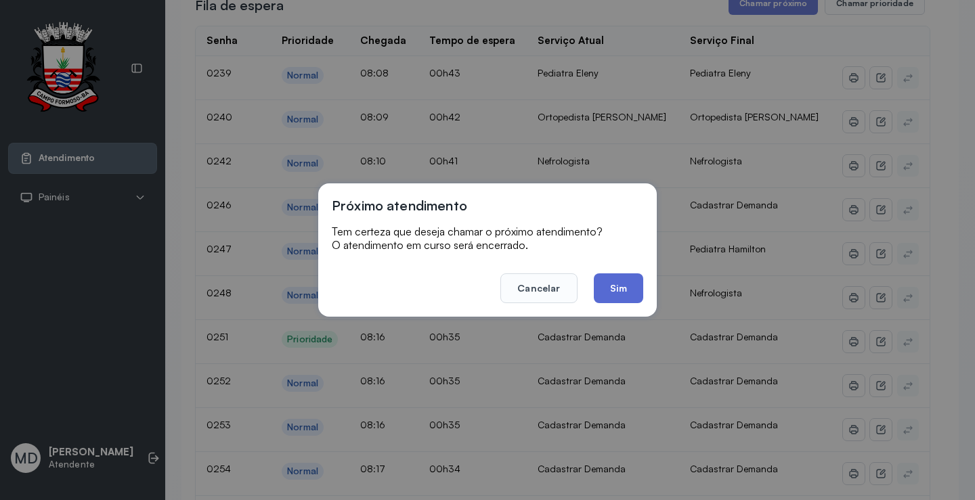
click at [617, 284] on button "Sim" at bounding box center [618, 288] width 49 height 30
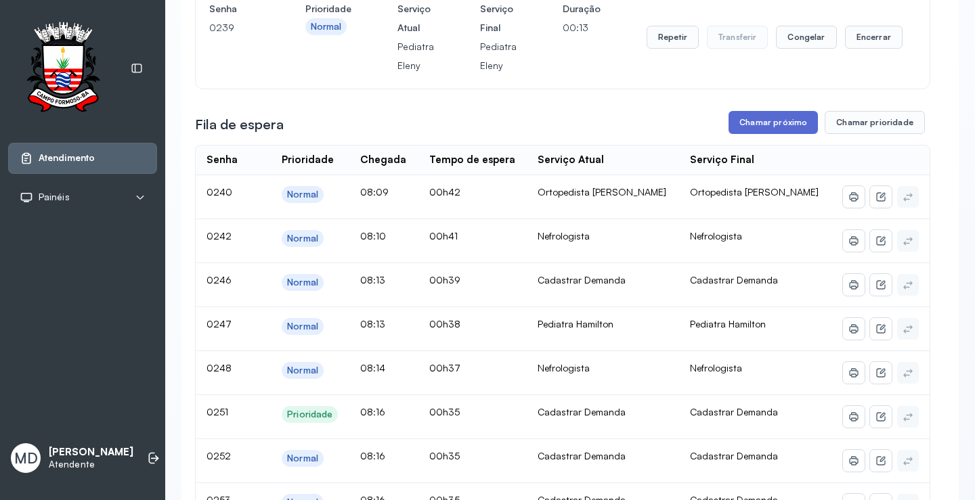
click at [755, 134] on button "Chamar próximo" at bounding box center [772, 122] width 89 height 23
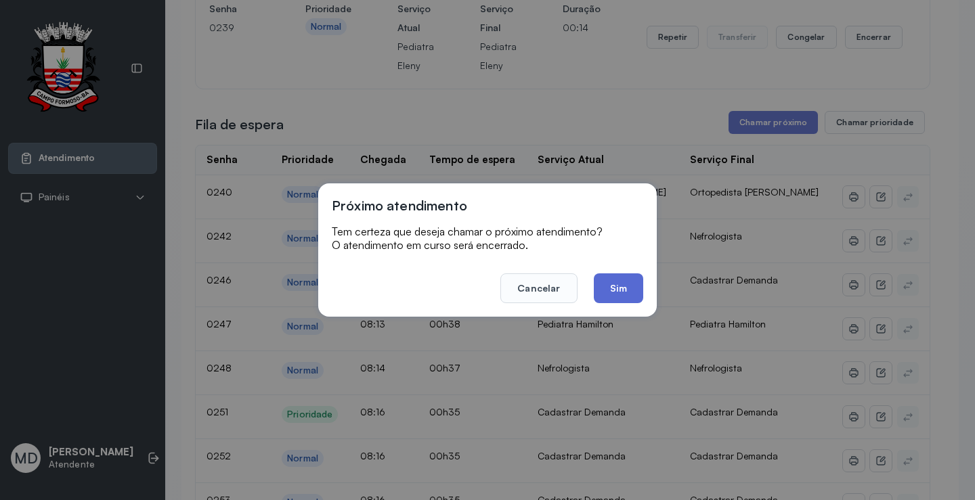
click at [619, 285] on button "Sim" at bounding box center [618, 288] width 49 height 30
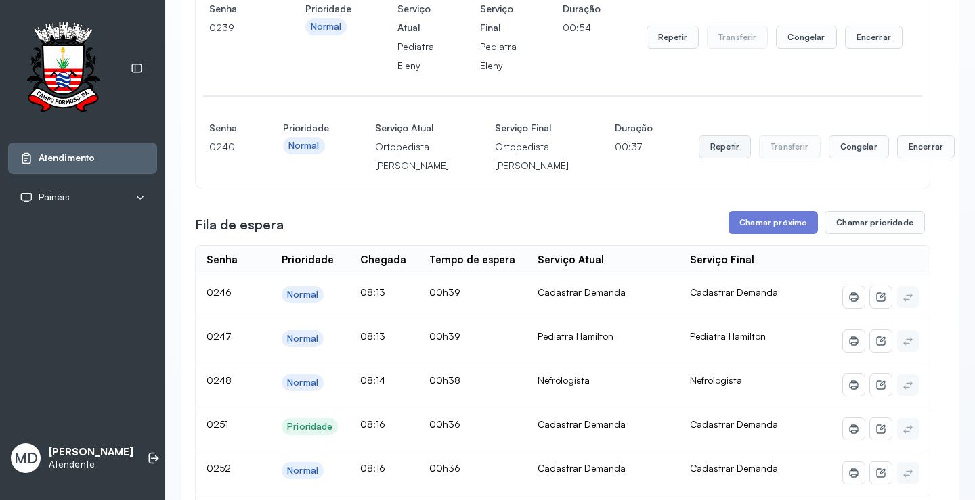
click at [698, 158] on button "Repetir" at bounding box center [724, 146] width 52 height 23
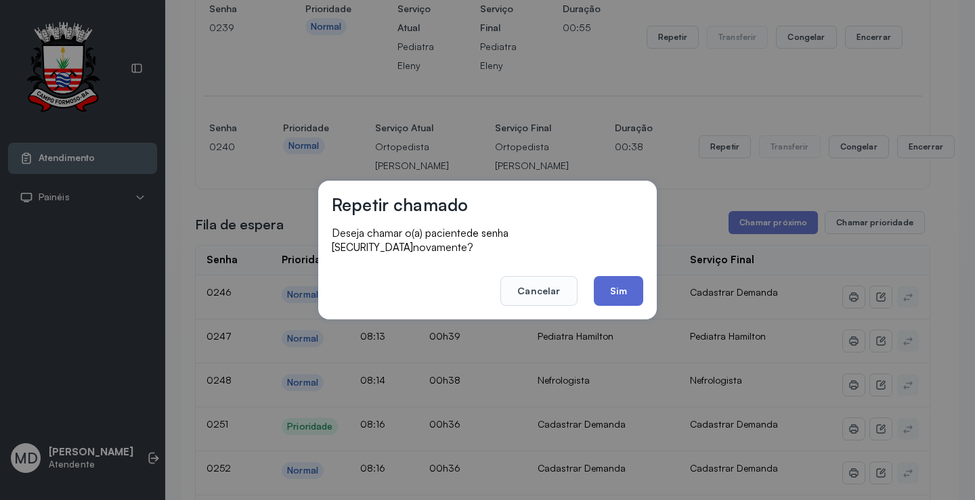
click at [623, 287] on button "Sim" at bounding box center [618, 291] width 49 height 30
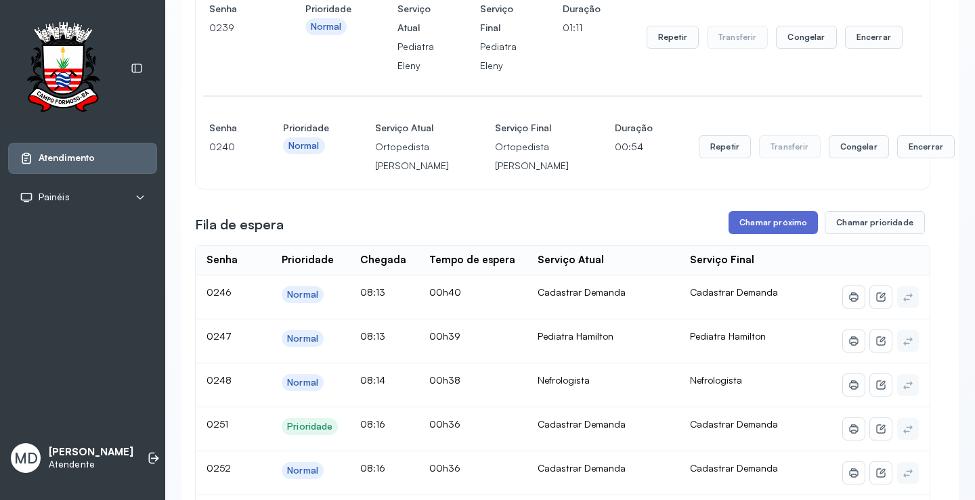
click at [779, 234] on button "Chamar próximo" at bounding box center [772, 222] width 89 height 23
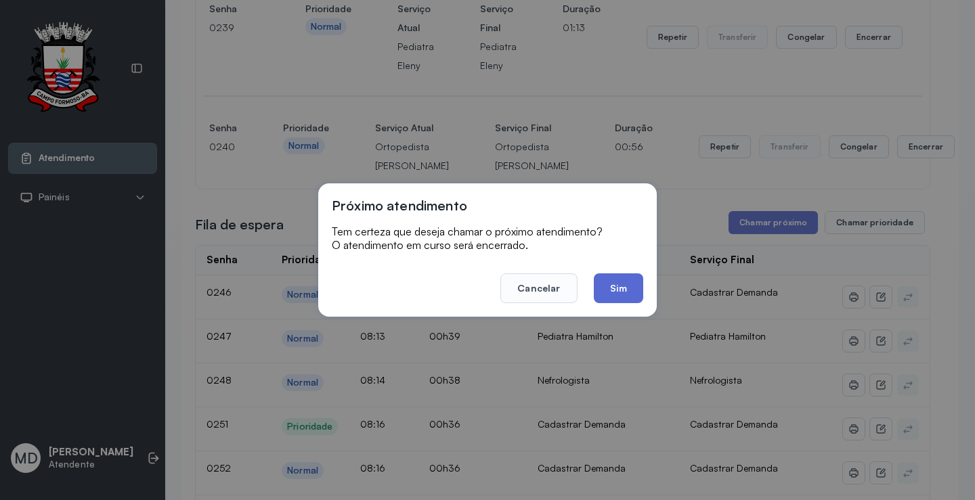
click at [625, 278] on button "Sim" at bounding box center [618, 288] width 49 height 30
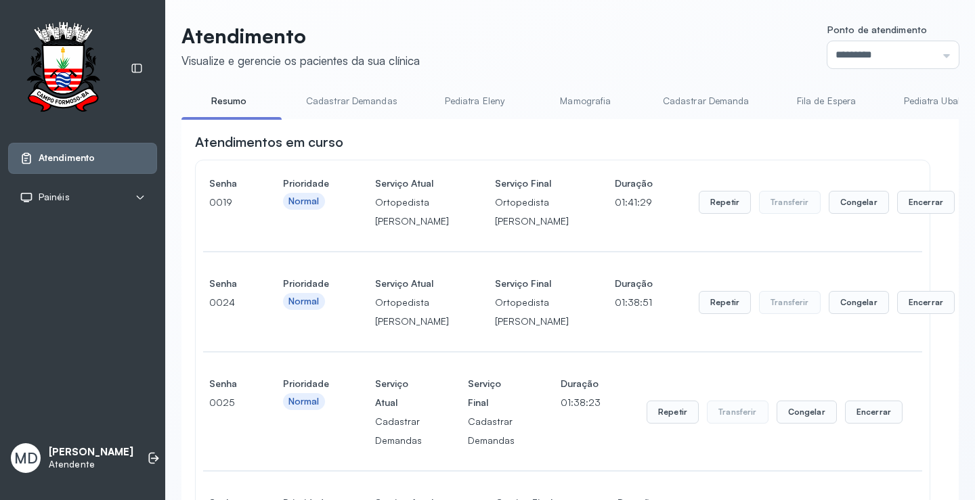
scroll to position [1269, 0]
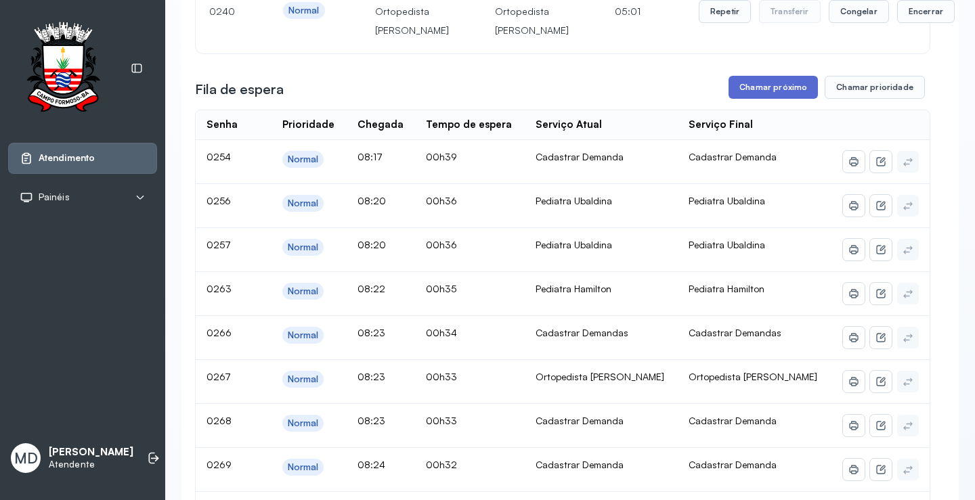
click at [768, 99] on button "Chamar próximo" at bounding box center [772, 87] width 89 height 23
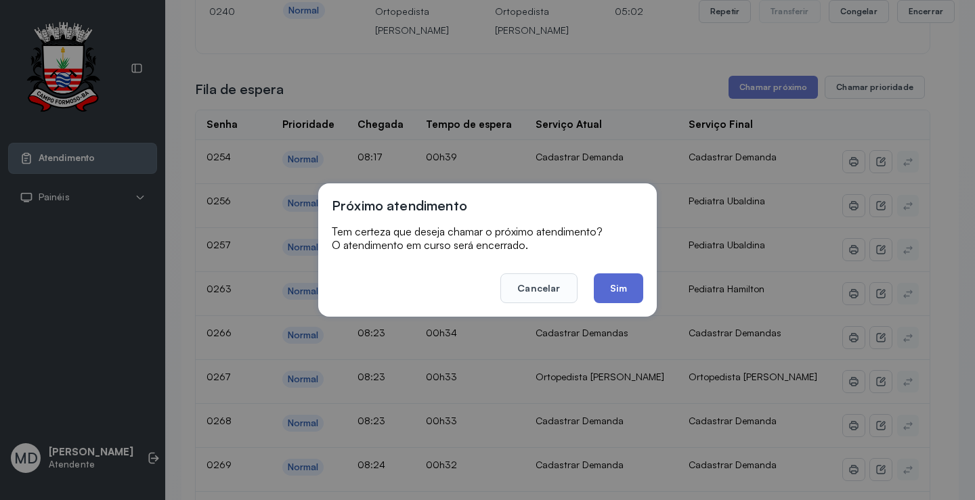
click at [621, 295] on button "Sim" at bounding box center [618, 288] width 49 height 30
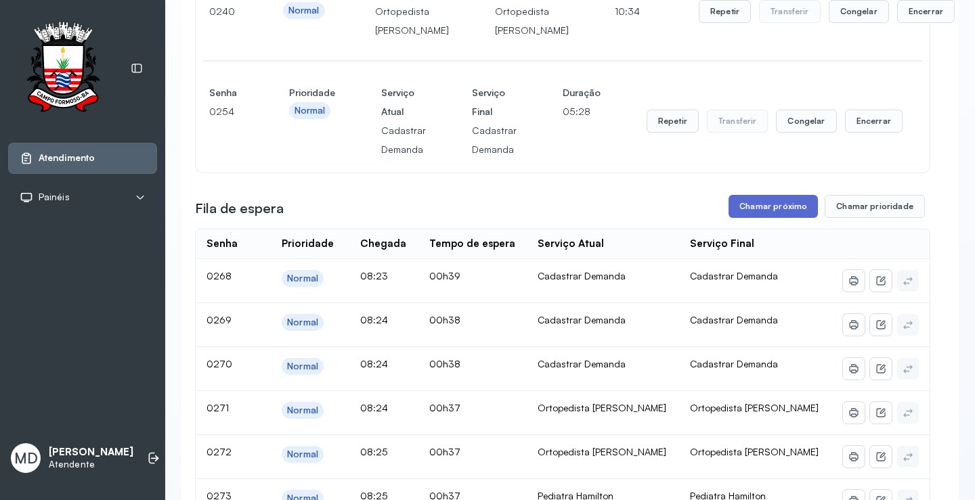
click at [779, 218] on button "Chamar próximo" at bounding box center [772, 206] width 89 height 23
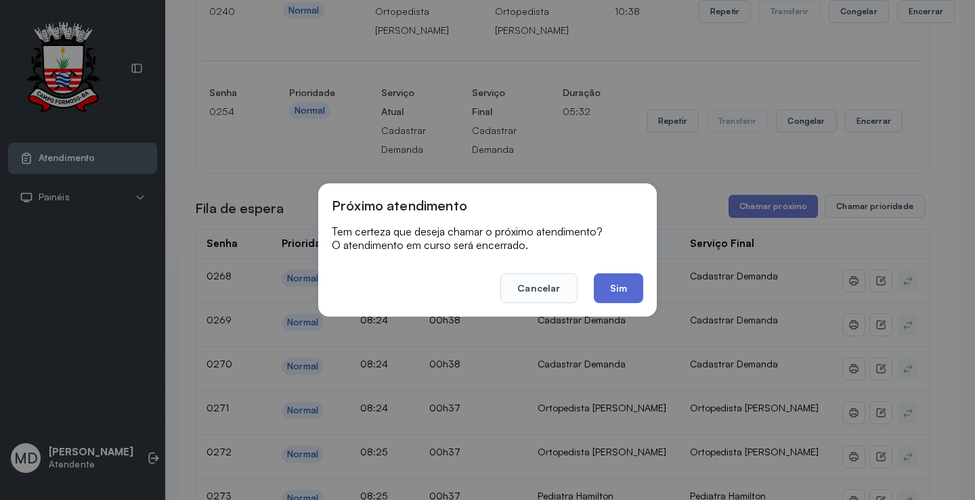
click at [615, 284] on button "Sim" at bounding box center [618, 288] width 49 height 30
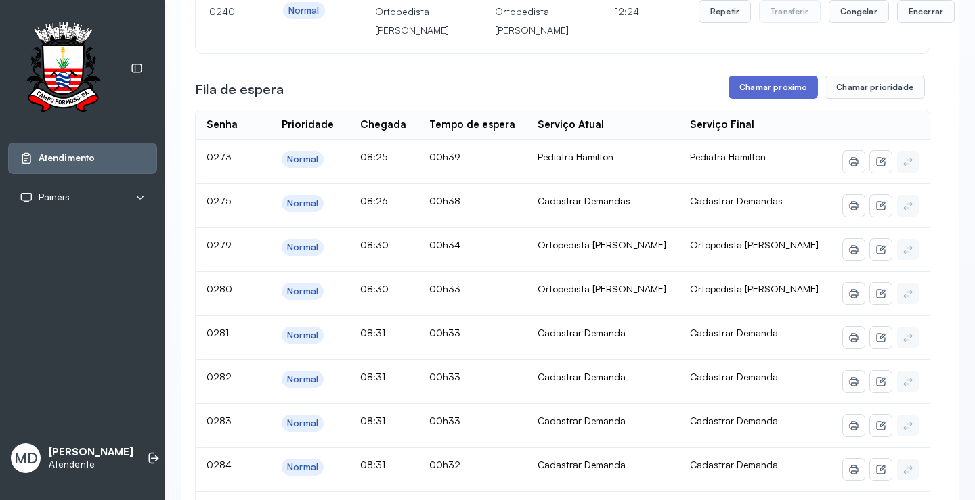
click at [780, 99] on button "Chamar próximo" at bounding box center [772, 87] width 89 height 23
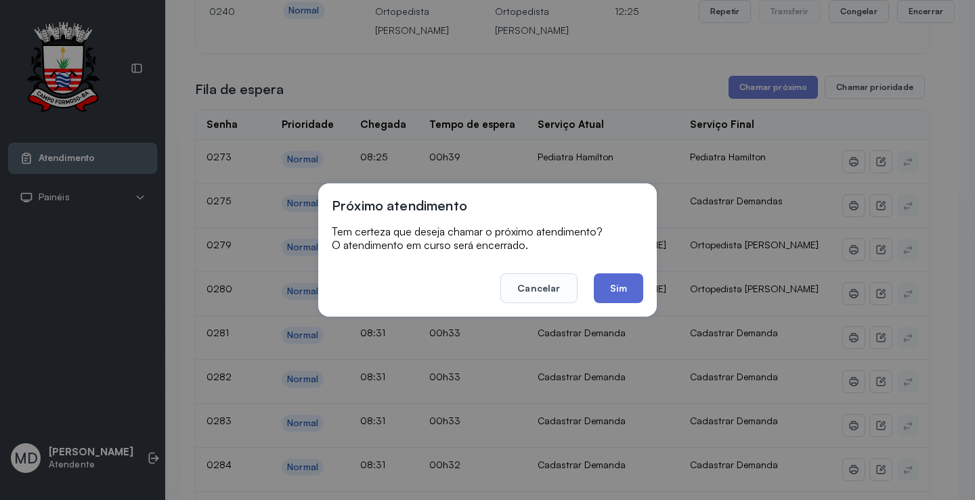
click at [604, 286] on button "Sim" at bounding box center [618, 288] width 49 height 30
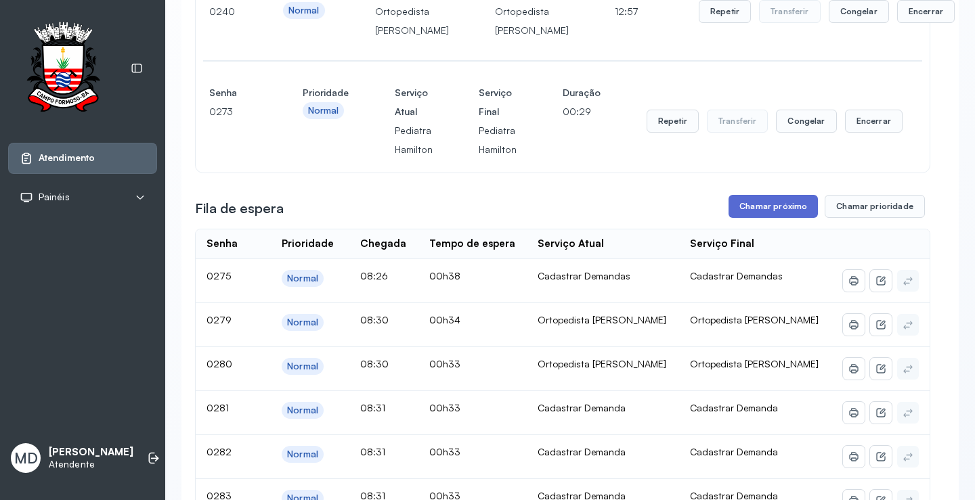
click at [772, 218] on button "Chamar próximo" at bounding box center [772, 206] width 89 height 23
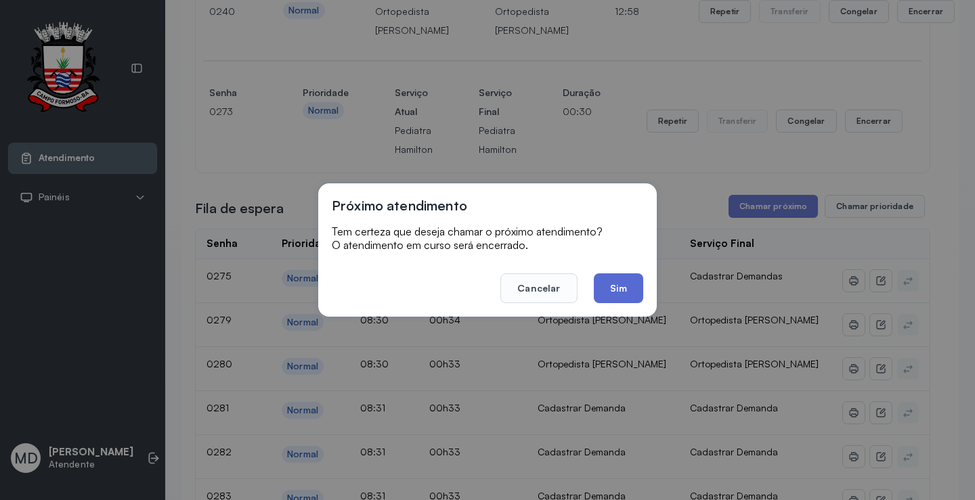
click at [618, 290] on button "Sim" at bounding box center [618, 288] width 49 height 30
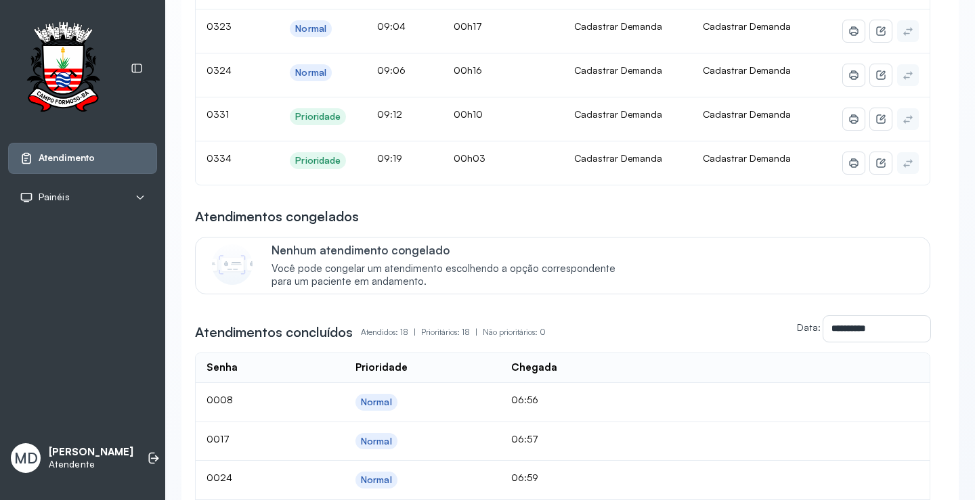
scroll to position [1540, 0]
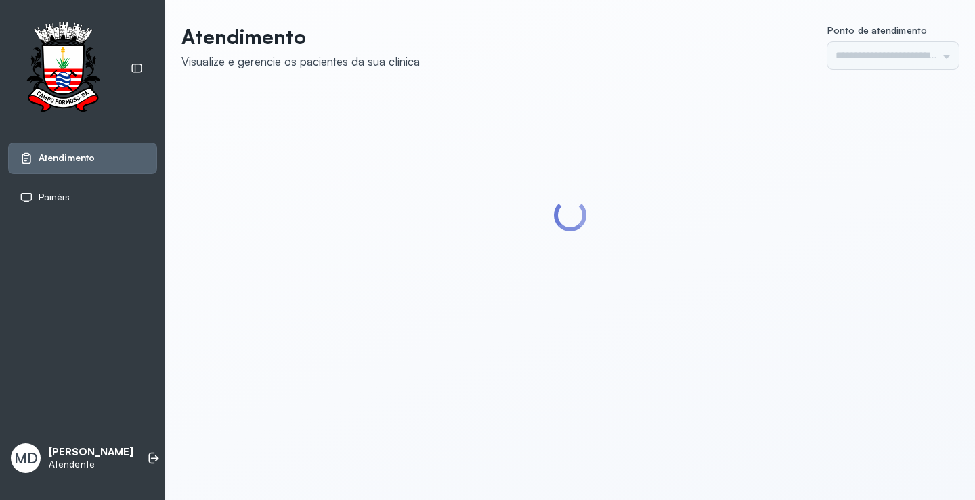
type input "*********"
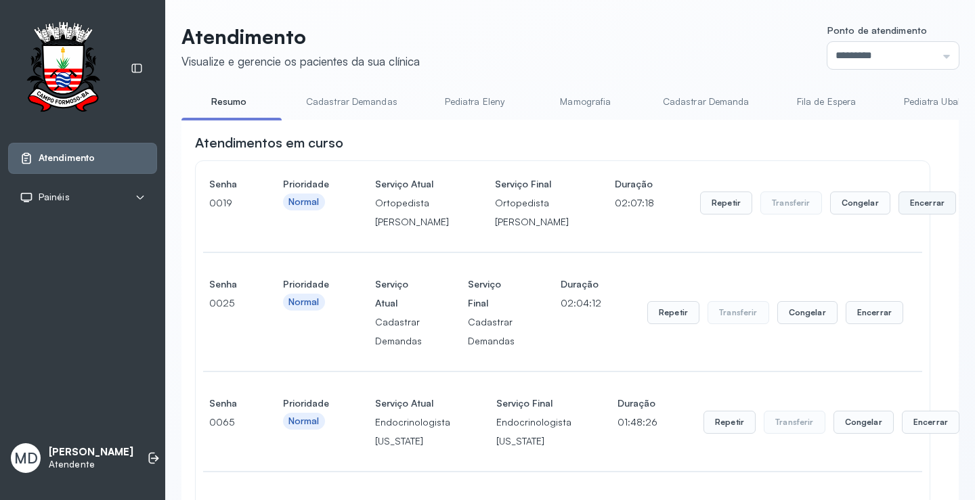
click at [898, 215] on button "Encerrar" at bounding box center [927, 203] width 58 height 23
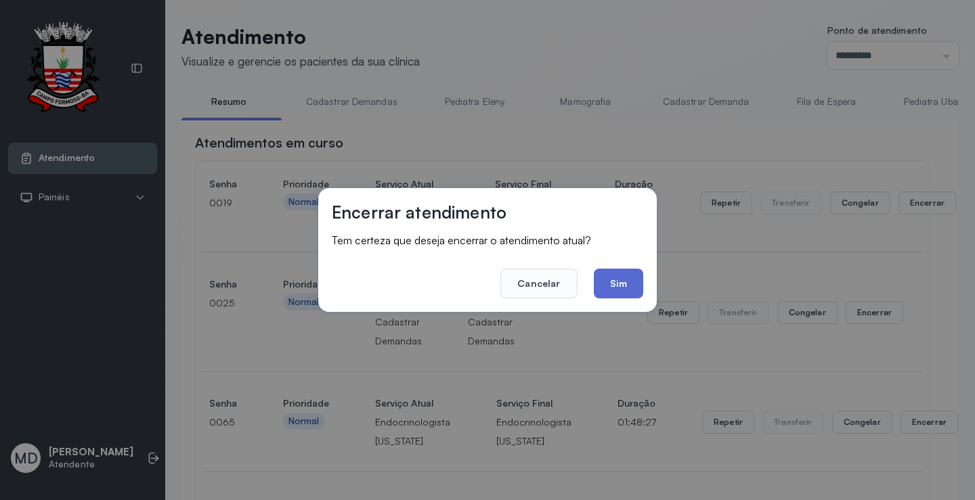
click at [623, 282] on button "Sim" at bounding box center [618, 284] width 49 height 30
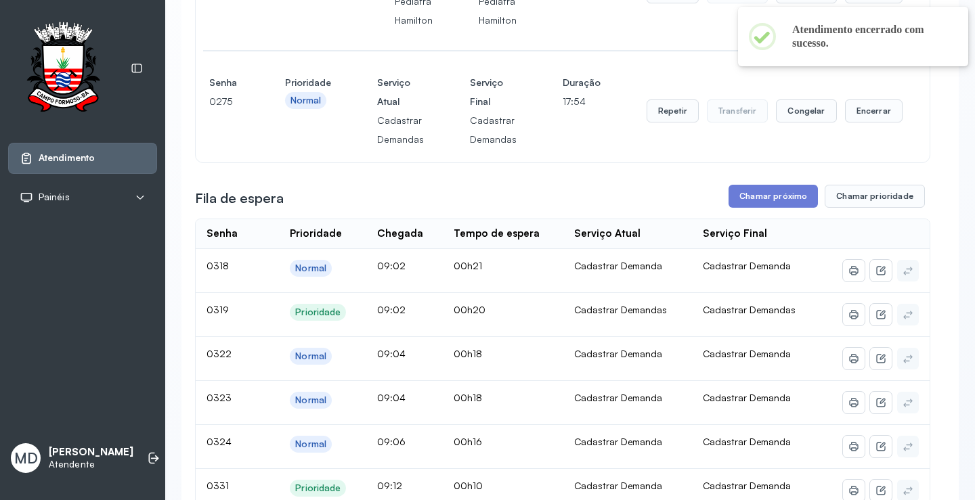
scroll to position [812, 0]
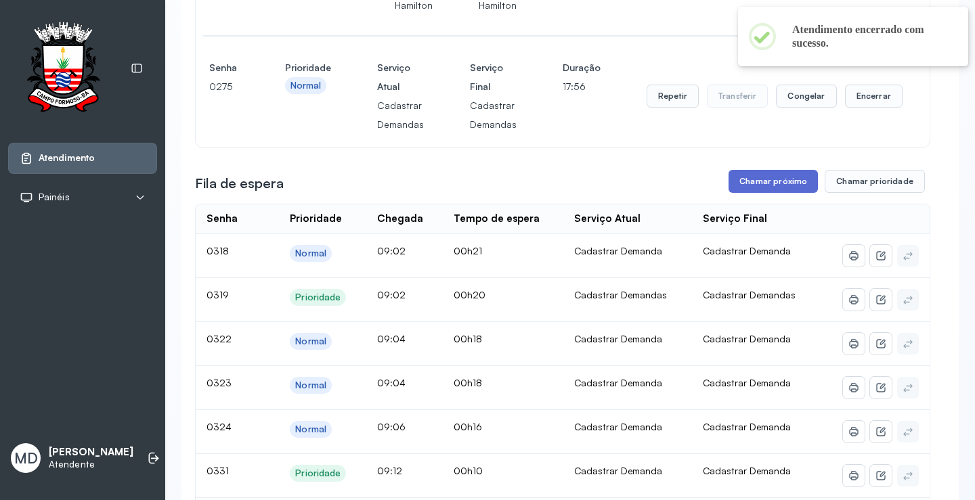
click at [798, 185] on button "Chamar próximo" at bounding box center [772, 181] width 89 height 23
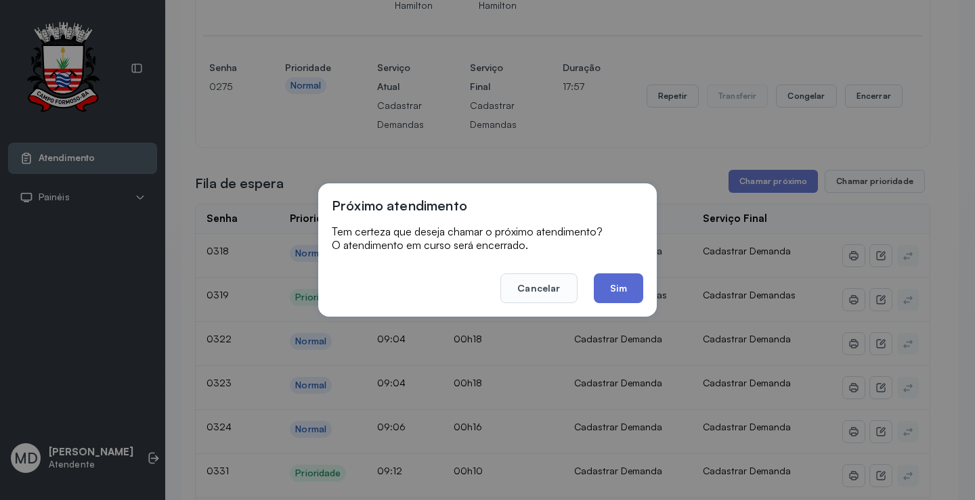
click at [606, 290] on button "Sim" at bounding box center [618, 288] width 49 height 30
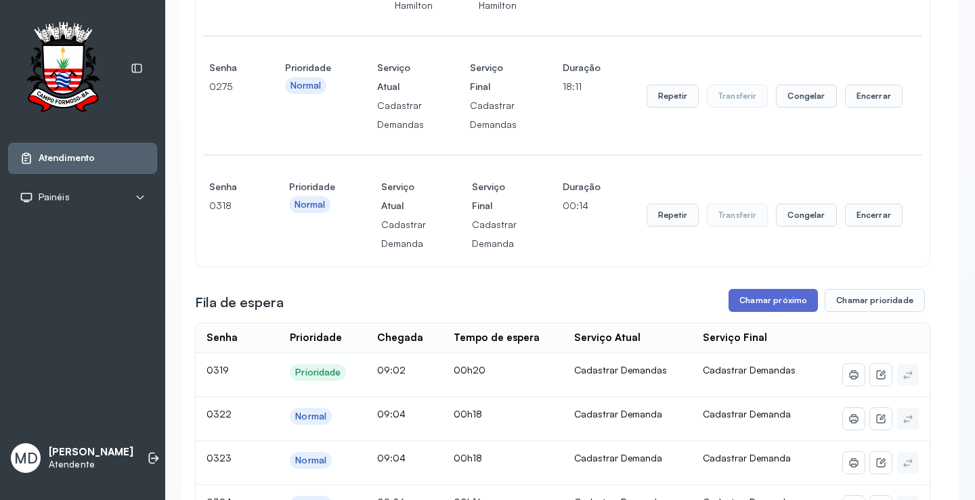
click at [774, 304] on button "Chamar próximo" at bounding box center [772, 300] width 89 height 23
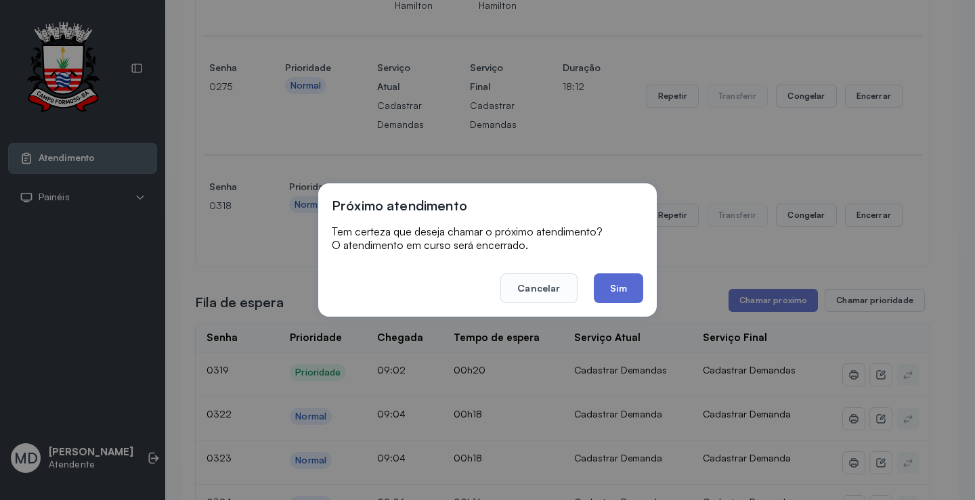
click at [627, 289] on button "Sim" at bounding box center [618, 288] width 49 height 30
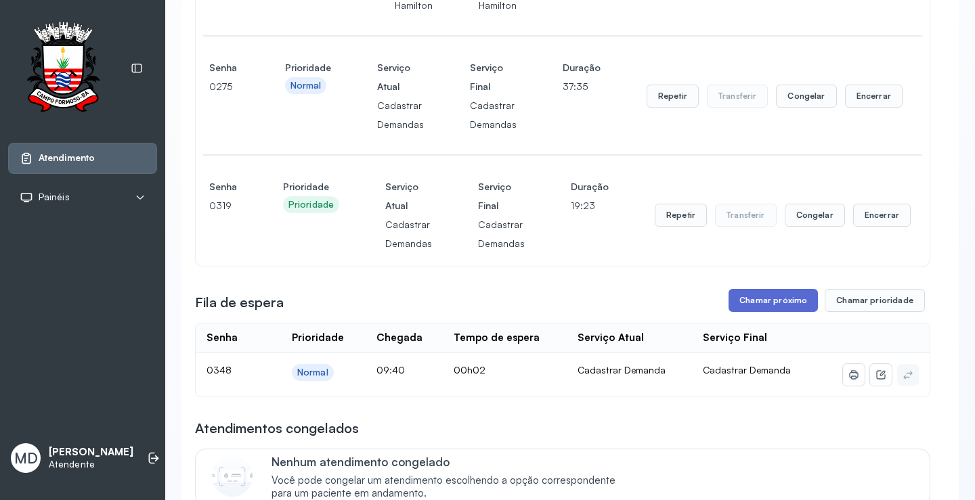
click at [774, 299] on button "Chamar próximo" at bounding box center [772, 300] width 89 height 23
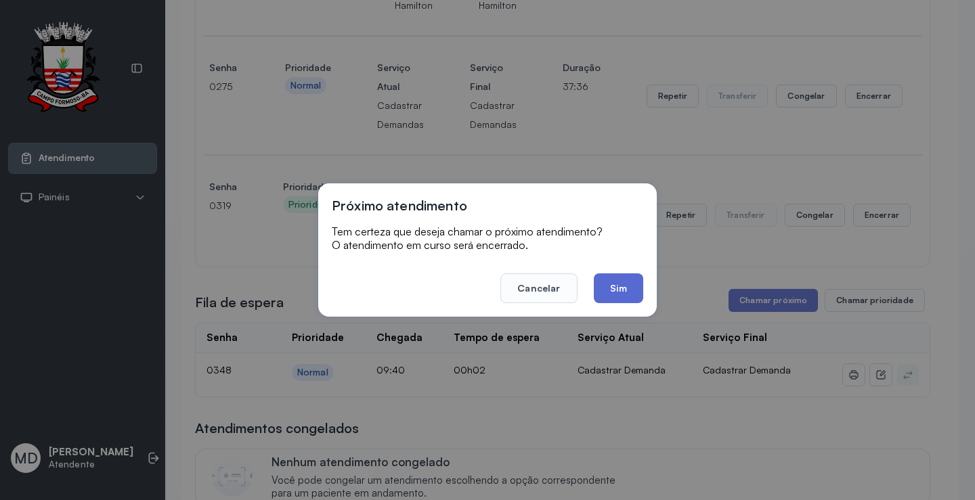
click at [615, 294] on button "Sim" at bounding box center [618, 288] width 49 height 30
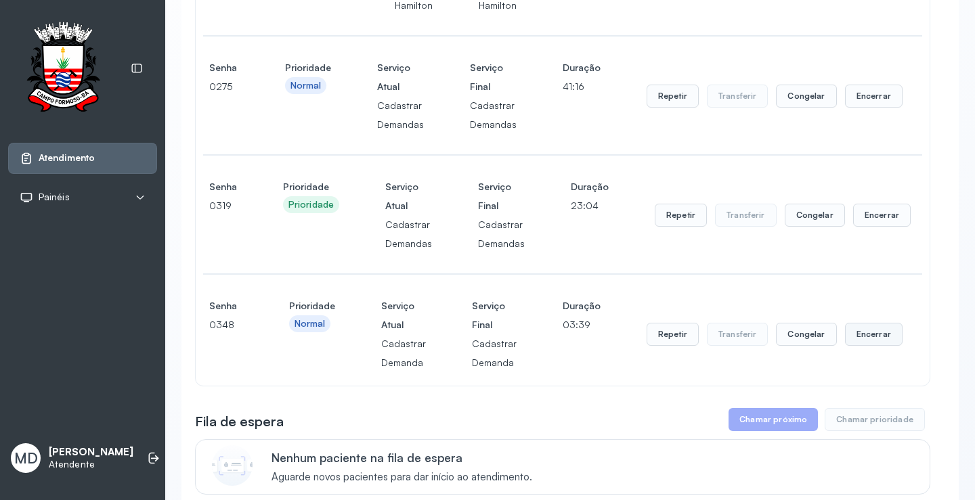
click at [862, 332] on button "Encerrar" at bounding box center [874, 334] width 58 height 23
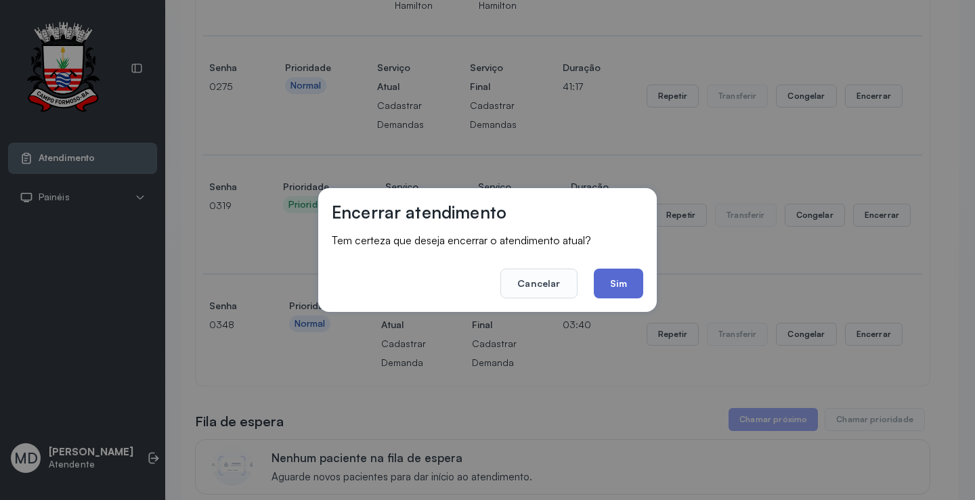
click at [617, 279] on button "Sim" at bounding box center [618, 284] width 49 height 30
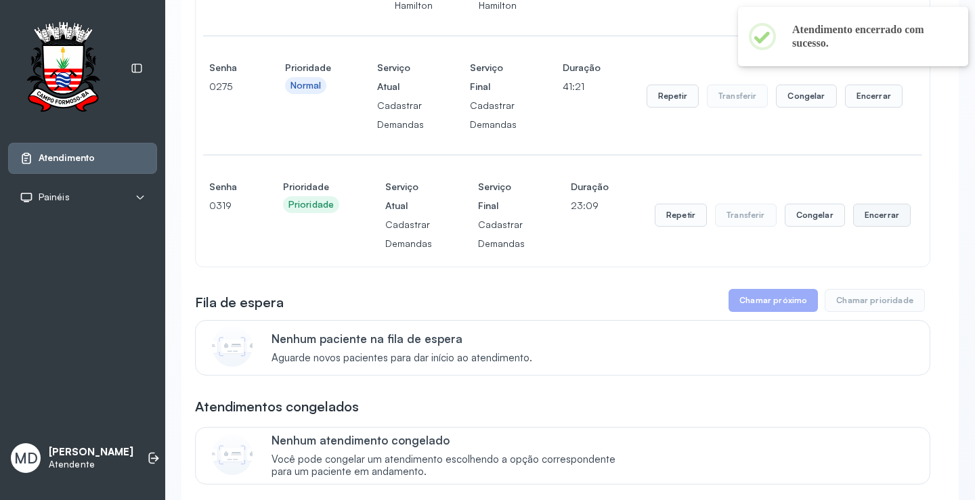
click at [861, 221] on button "Encerrar" at bounding box center [882, 215] width 58 height 23
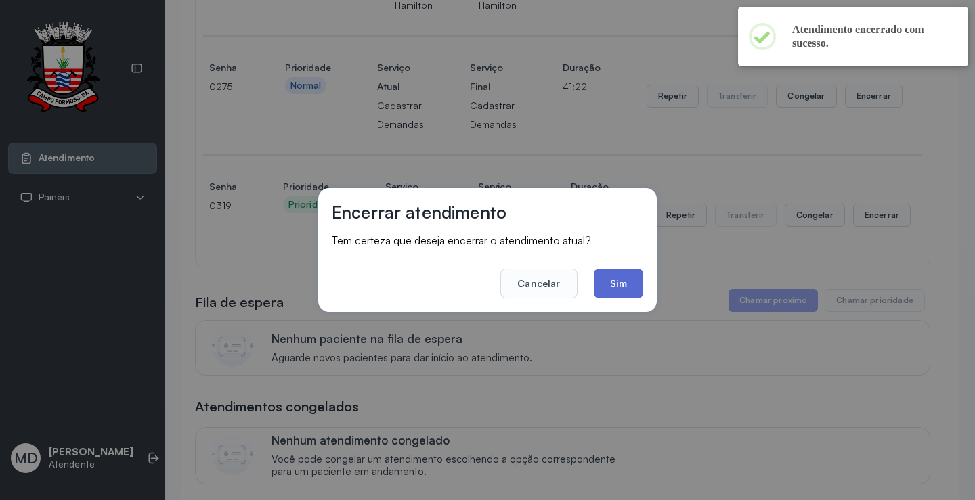
click at [618, 283] on button "Sim" at bounding box center [618, 284] width 49 height 30
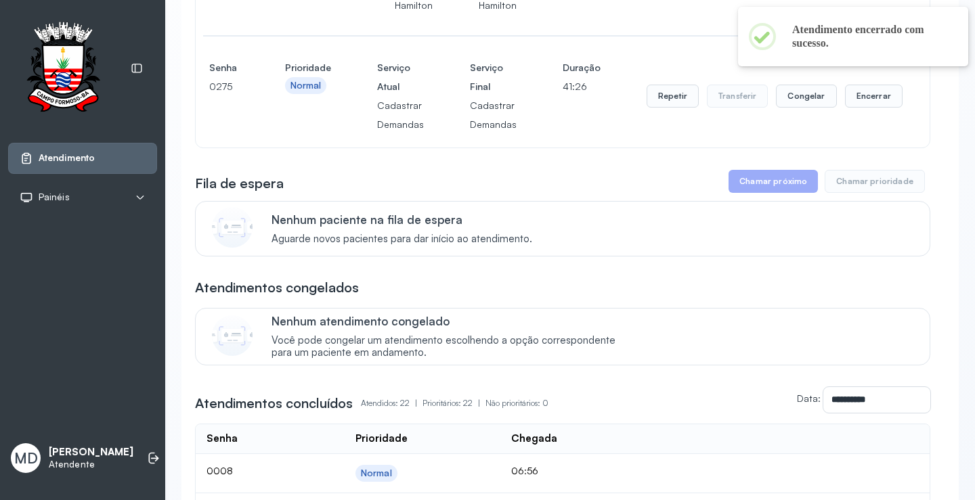
scroll to position [677, 0]
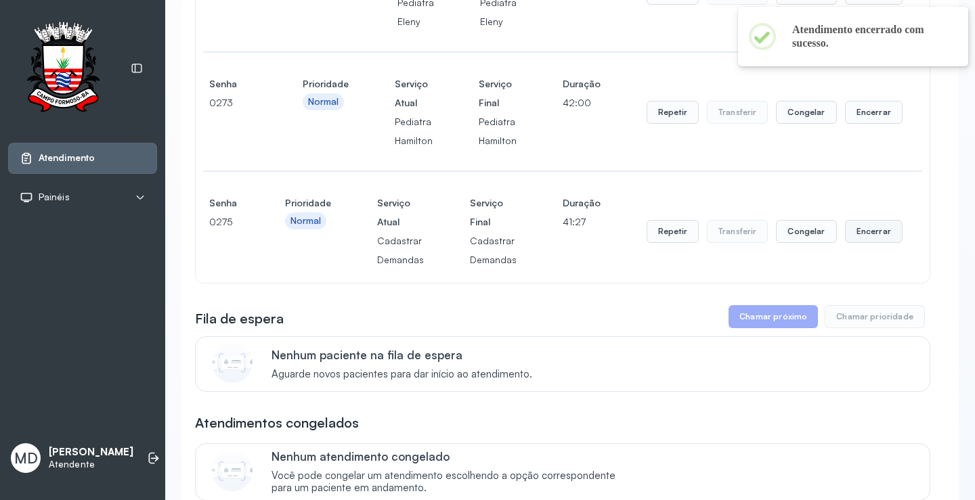
click at [874, 235] on button "Encerrar" at bounding box center [874, 231] width 58 height 23
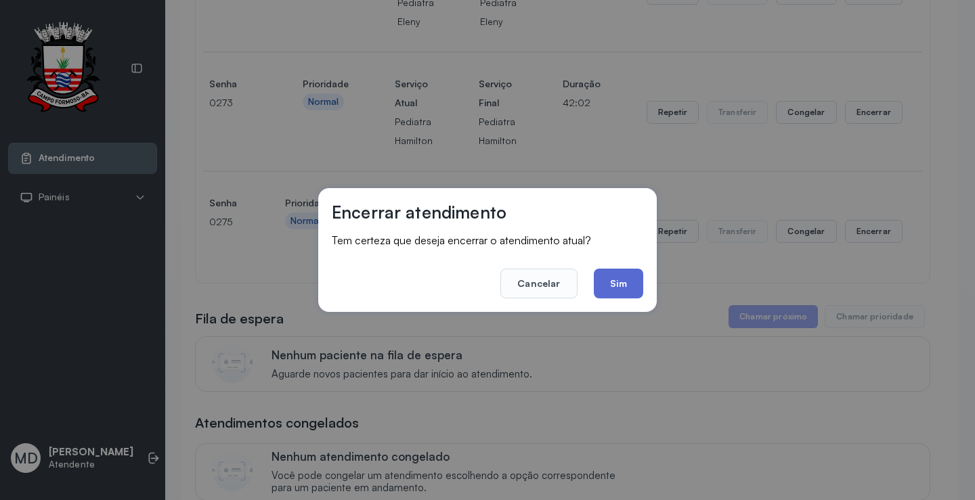
click at [621, 280] on button "Sim" at bounding box center [618, 284] width 49 height 30
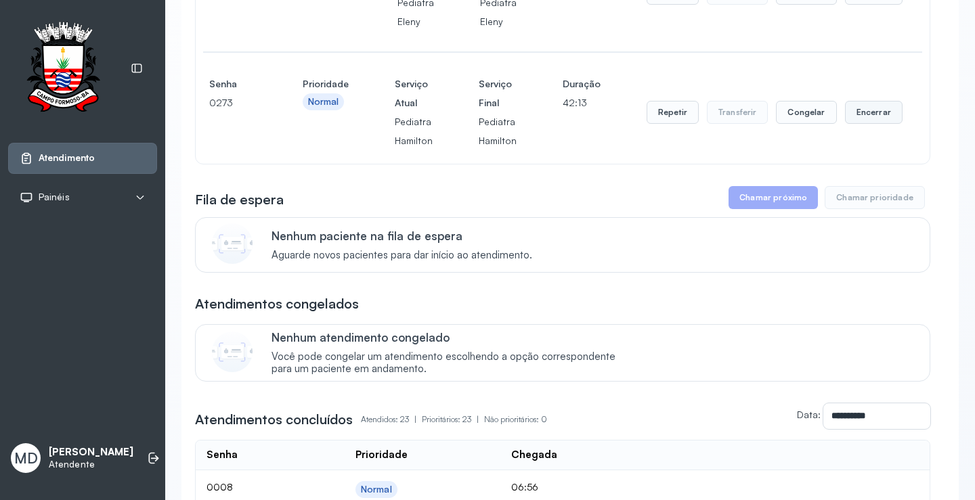
click at [874, 115] on button "Encerrar" at bounding box center [874, 112] width 58 height 23
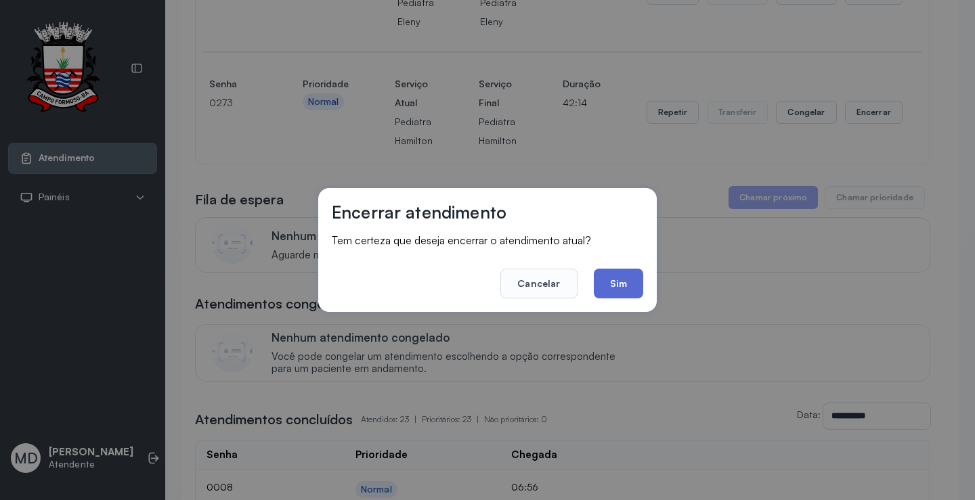
click at [606, 278] on button "Sim" at bounding box center [618, 284] width 49 height 30
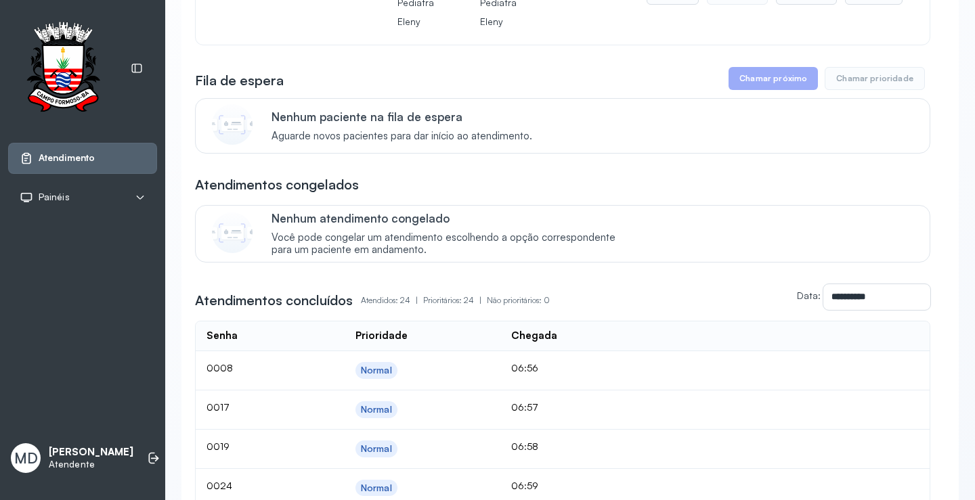
scroll to position [541, 0]
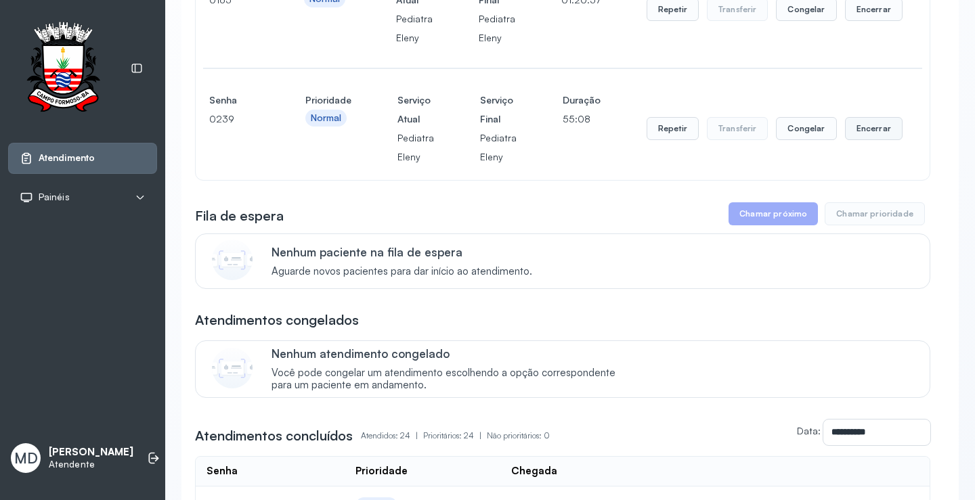
click at [854, 125] on button "Encerrar" at bounding box center [874, 128] width 58 height 23
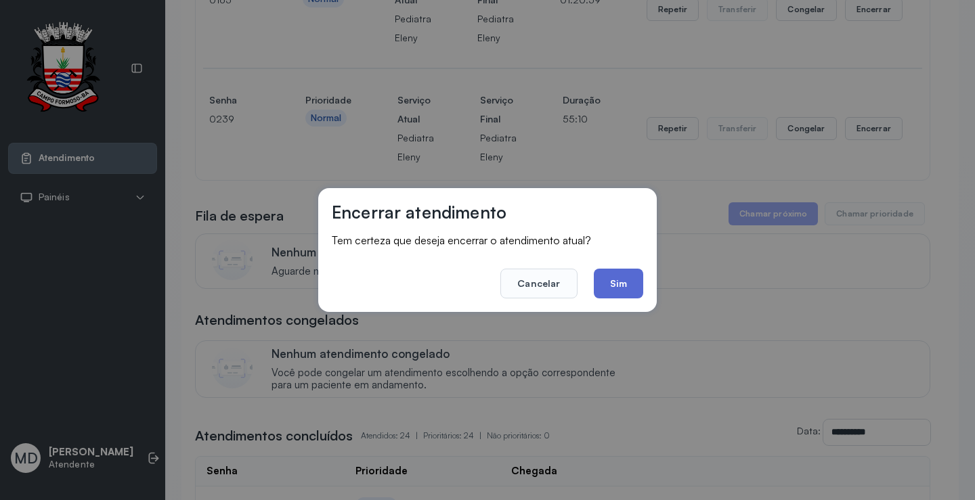
click at [623, 280] on button "Sim" at bounding box center [618, 284] width 49 height 30
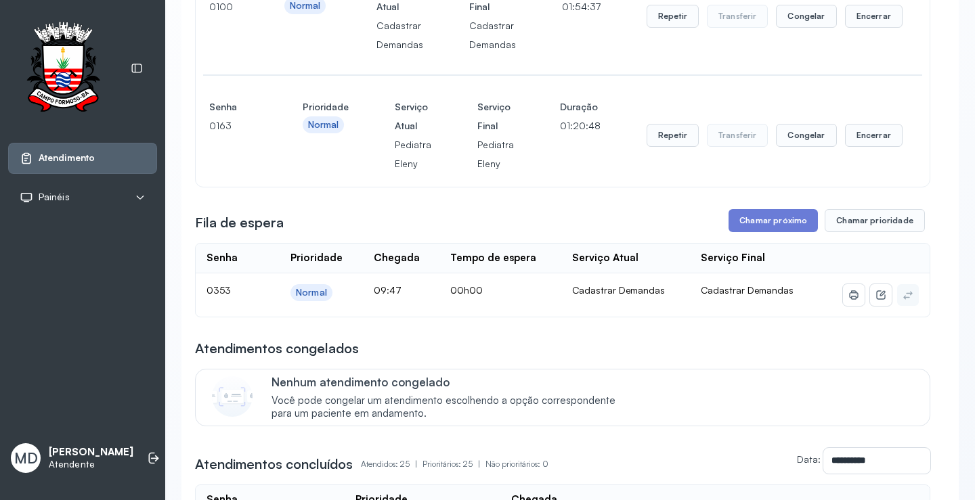
scroll to position [338, 0]
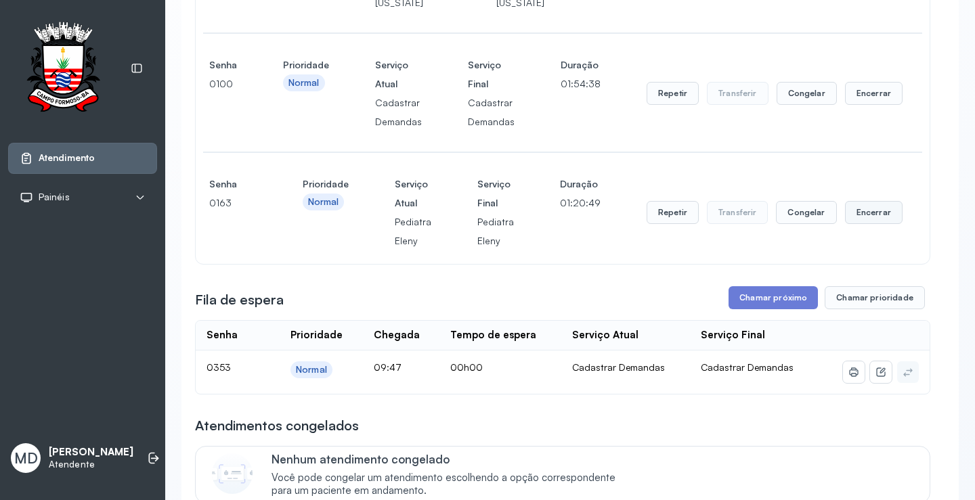
click at [845, 217] on button "Encerrar" at bounding box center [874, 212] width 58 height 23
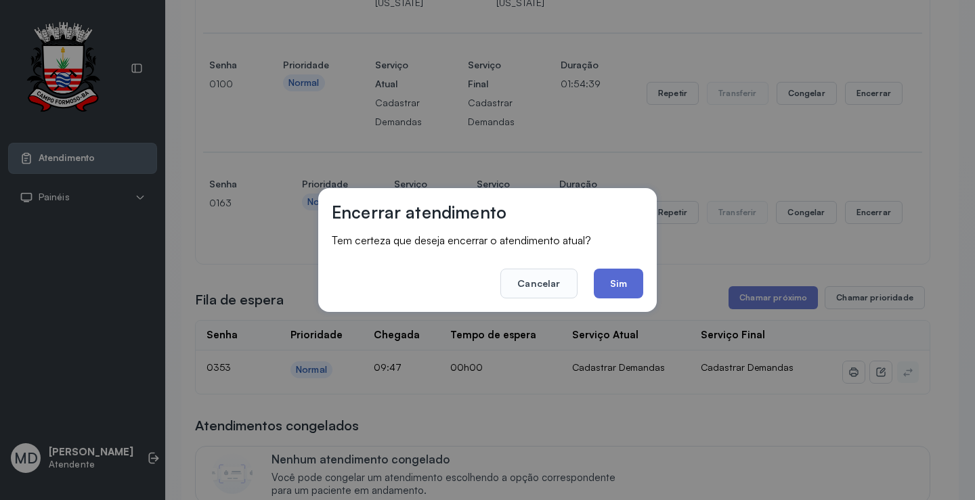
scroll to position [1, 0]
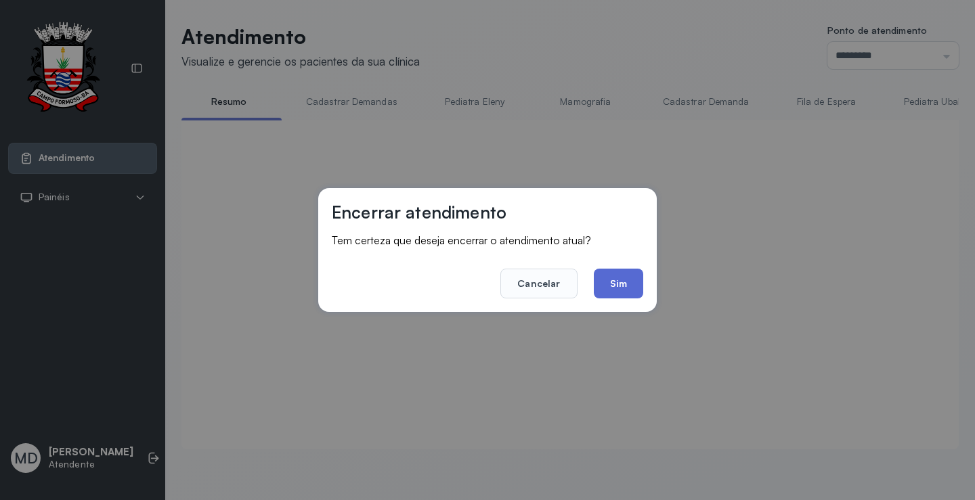
click at [604, 284] on button "Sim" at bounding box center [618, 284] width 49 height 30
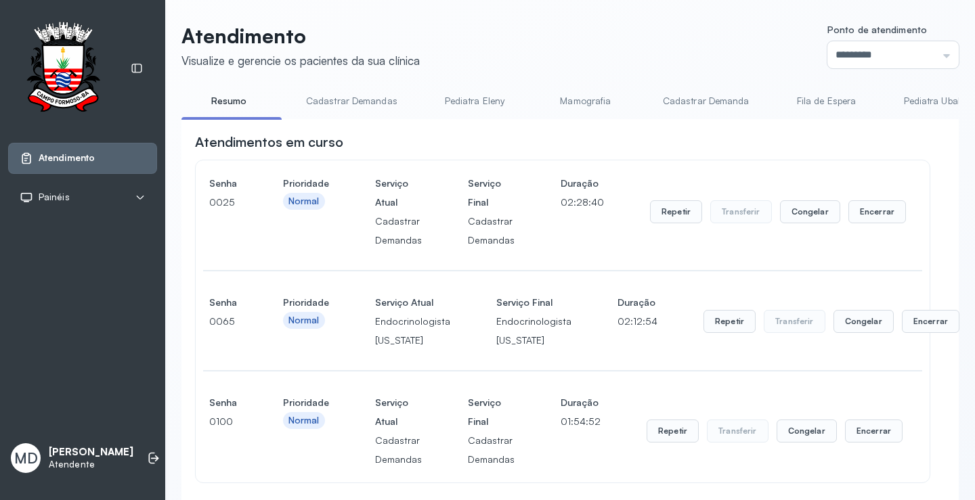
scroll to position [0, 0]
click at [865, 215] on button "Encerrar" at bounding box center [876, 212] width 58 height 23
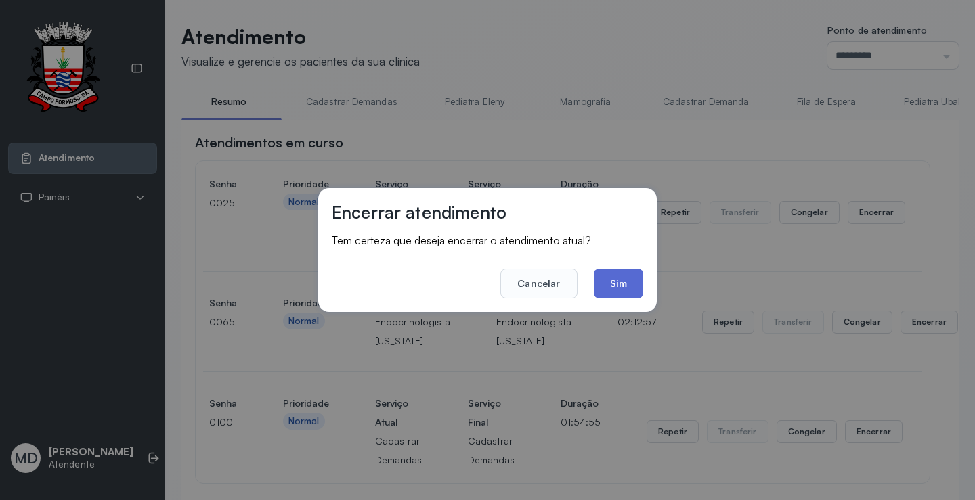
click at [631, 275] on button "Sim" at bounding box center [618, 284] width 49 height 30
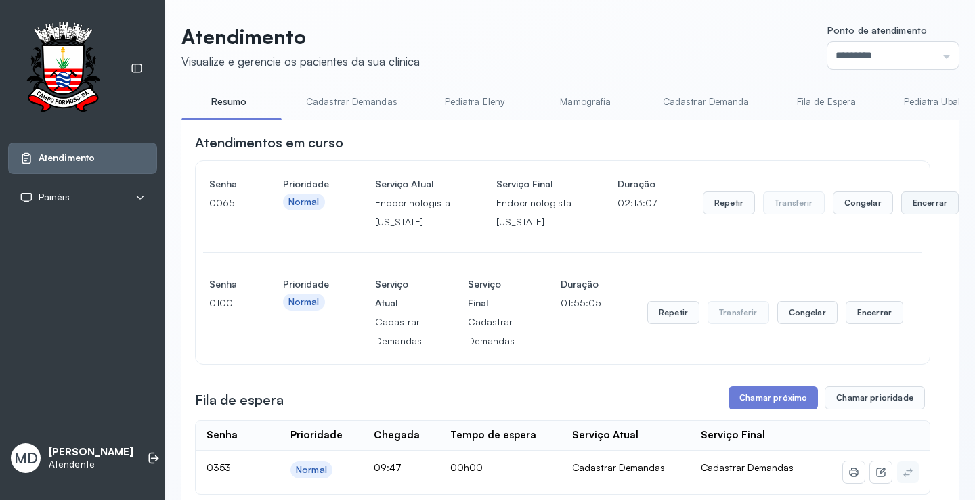
click at [901, 203] on button "Encerrar" at bounding box center [930, 203] width 58 height 23
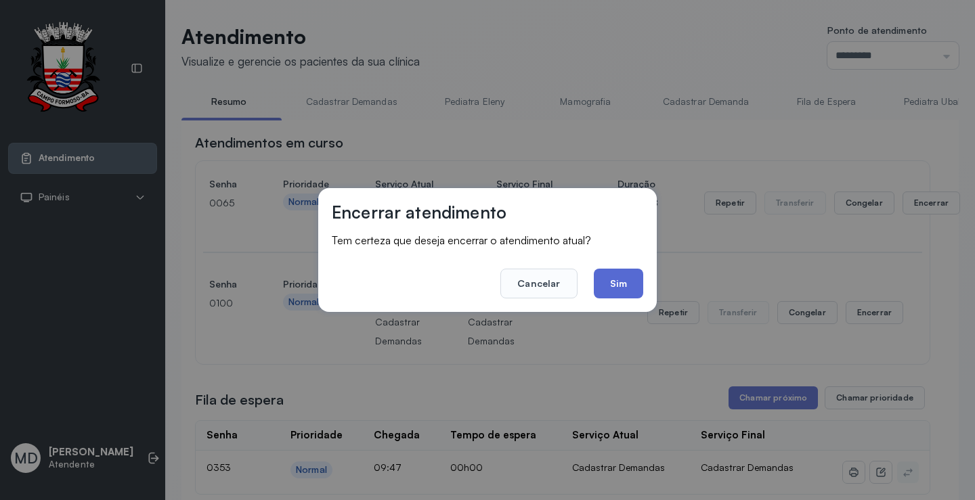
click at [619, 286] on button "Sim" at bounding box center [618, 284] width 49 height 30
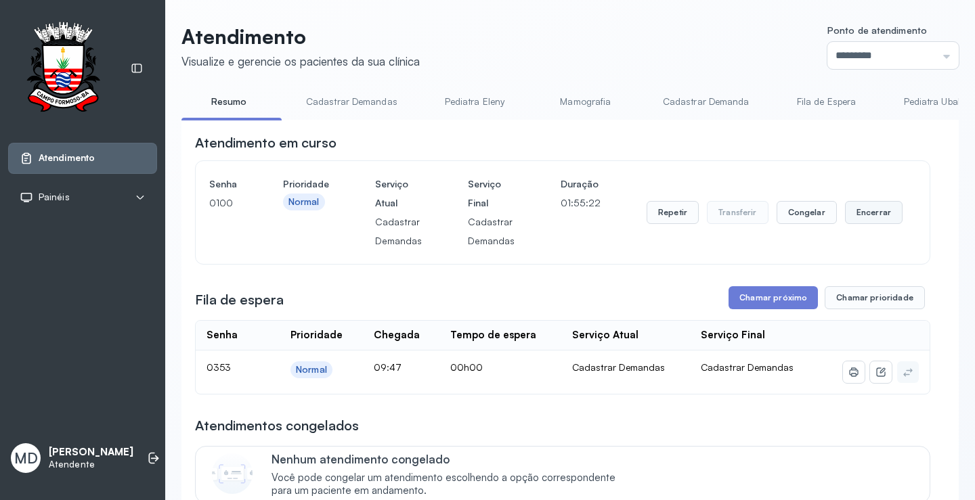
click at [867, 215] on button "Encerrar" at bounding box center [874, 212] width 58 height 23
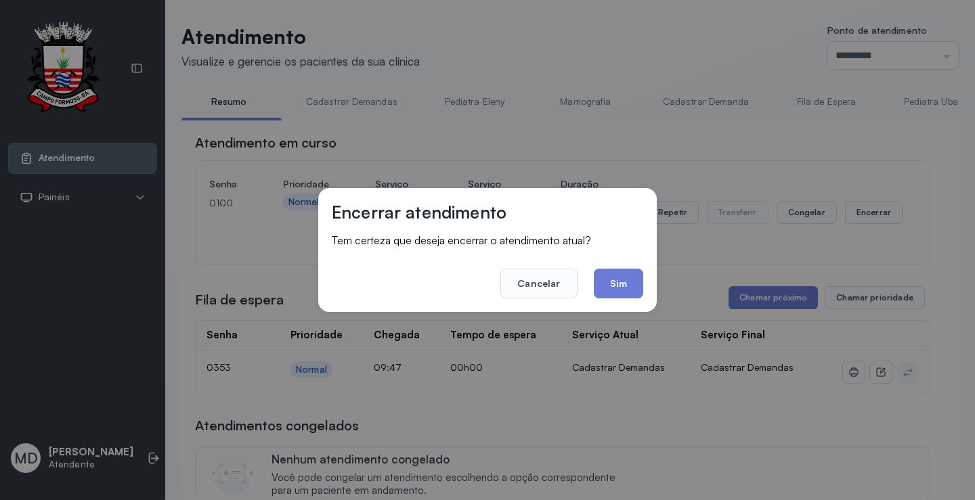
click at [581, 271] on footer "Cancelar Sim" at bounding box center [487, 274] width 311 height 49
click at [633, 287] on button "Sim" at bounding box center [618, 284] width 49 height 30
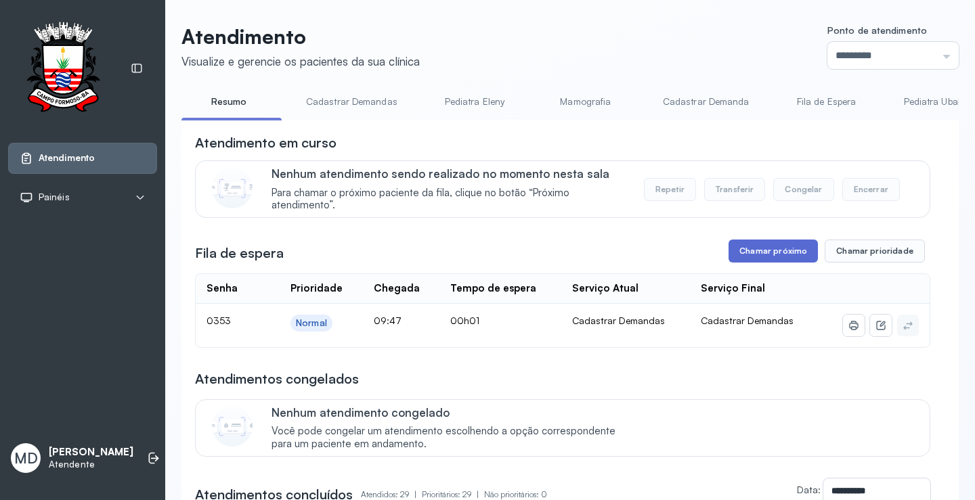
click at [767, 249] on button "Chamar próximo" at bounding box center [772, 251] width 89 height 23
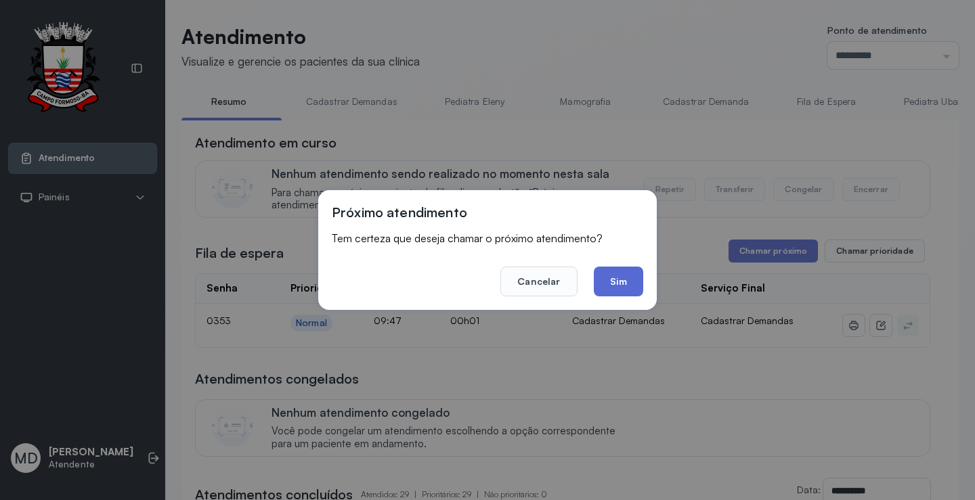
click at [621, 286] on button "Sim" at bounding box center [618, 282] width 49 height 30
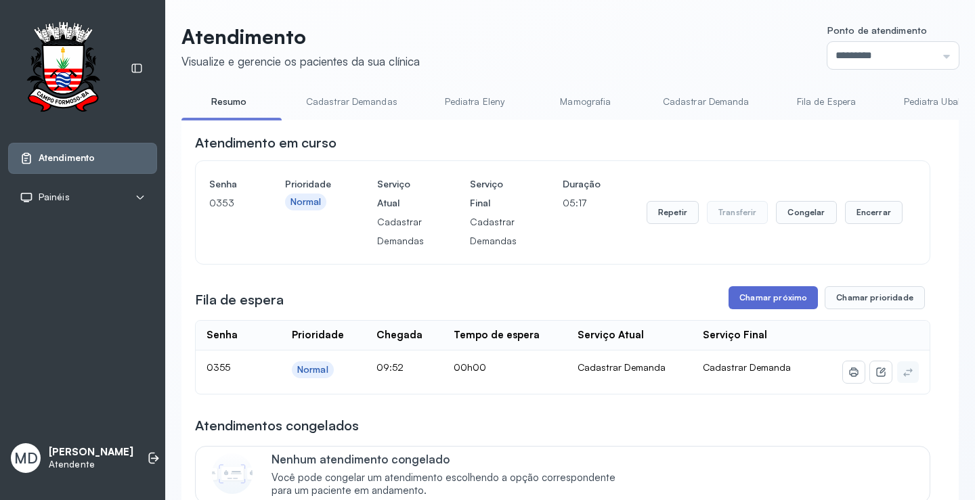
drag, startPoint x: 775, startPoint y: 288, endPoint x: 772, endPoint y: 304, distance: 16.5
click at [772, 304] on button "Chamar próximo" at bounding box center [772, 297] width 89 height 23
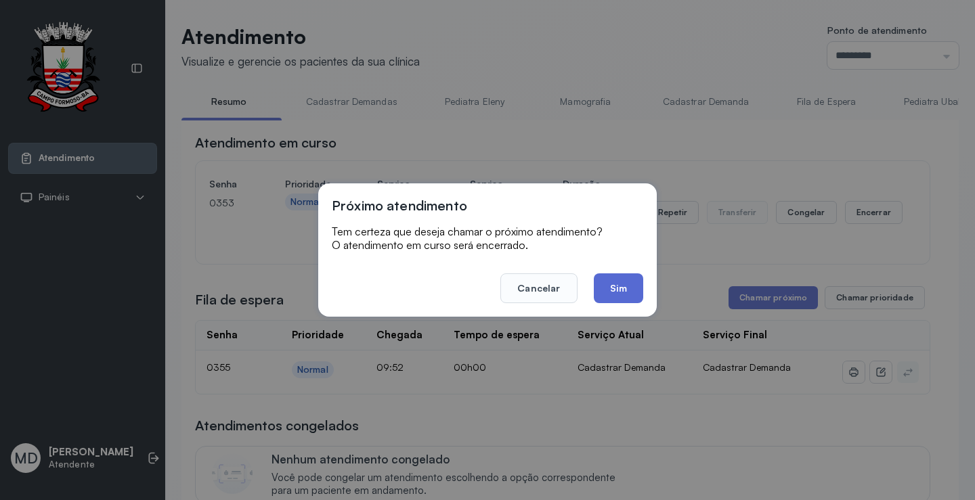
click at [613, 288] on button "Sim" at bounding box center [618, 288] width 49 height 30
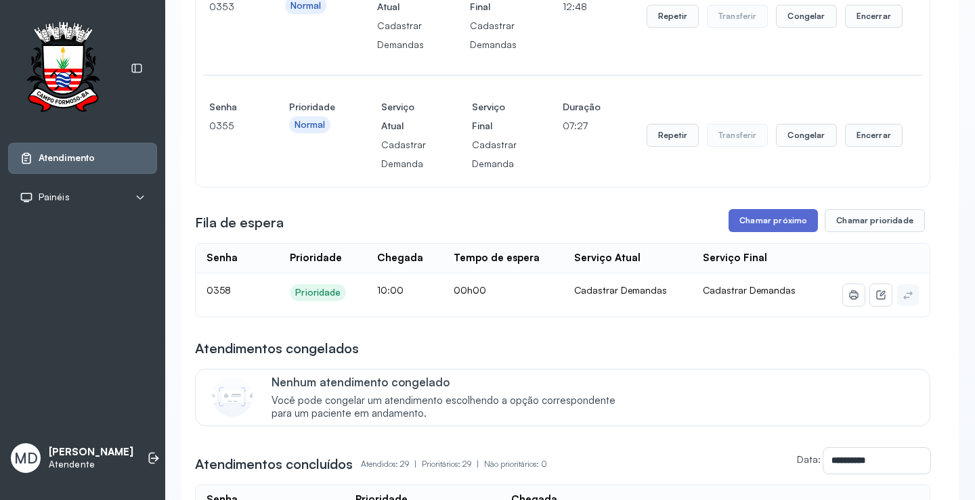
scroll to position [203, 0]
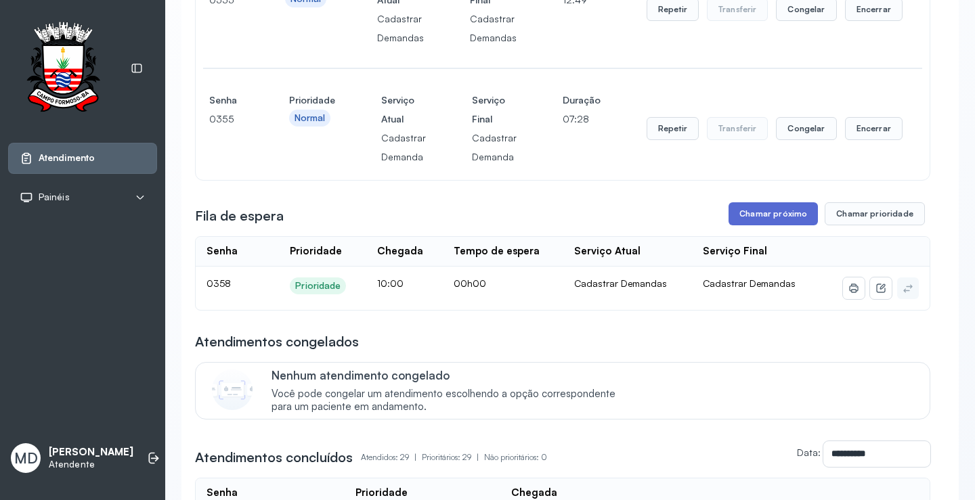
click at [751, 212] on button "Chamar próximo" at bounding box center [772, 213] width 89 height 23
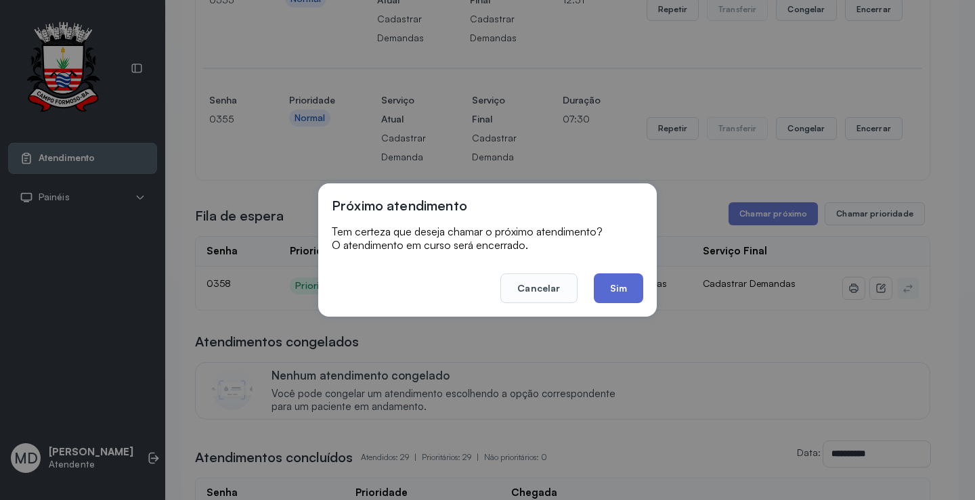
click at [612, 288] on button "Sim" at bounding box center [618, 288] width 49 height 30
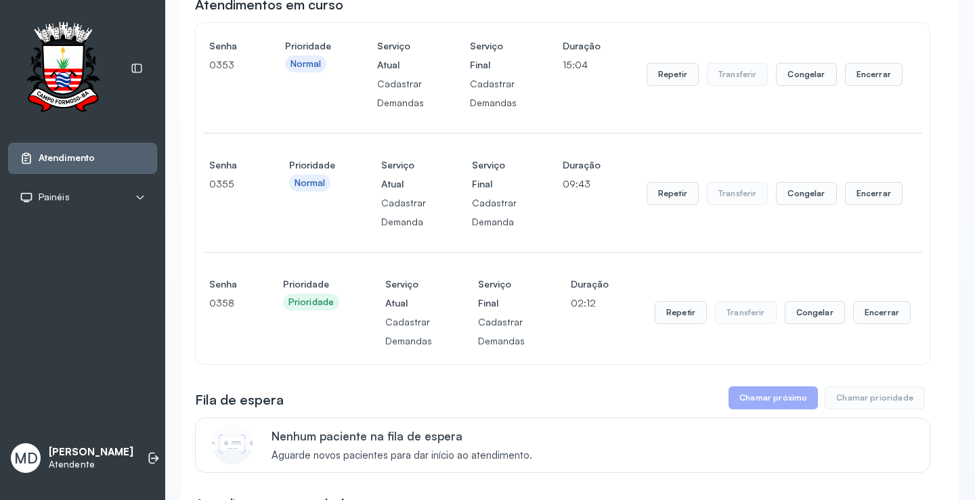
scroll to position [135, 0]
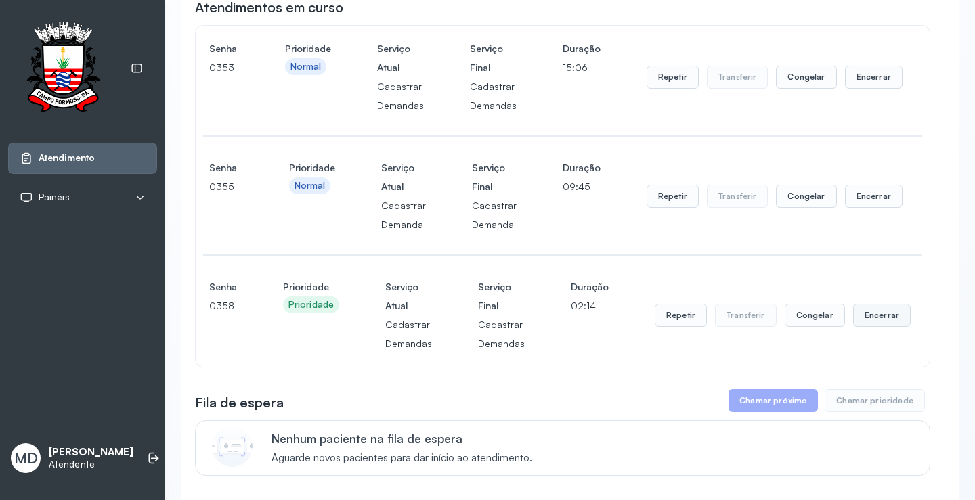
click at [868, 319] on button "Encerrar" at bounding box center [882, 315] width 58 height 23
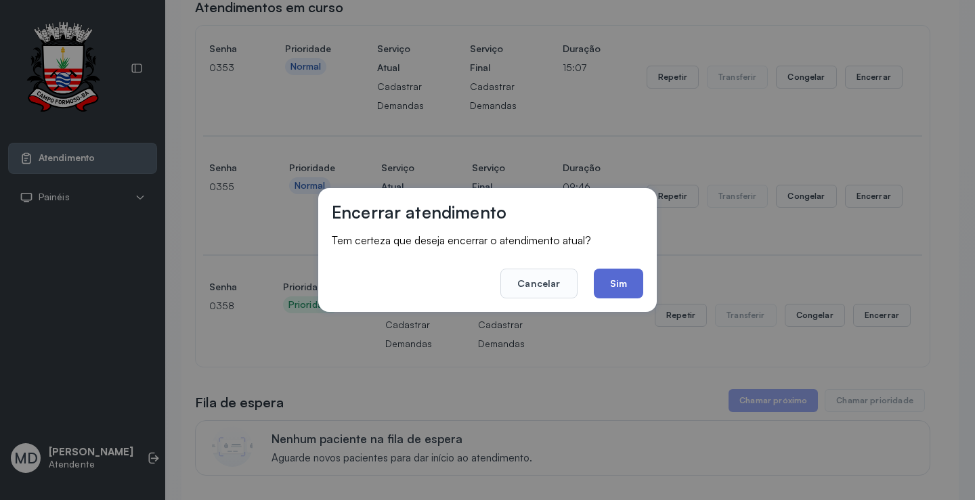
click at [608, 282] on button "Sim" at bounding box center [618, 284] width 49 height 30
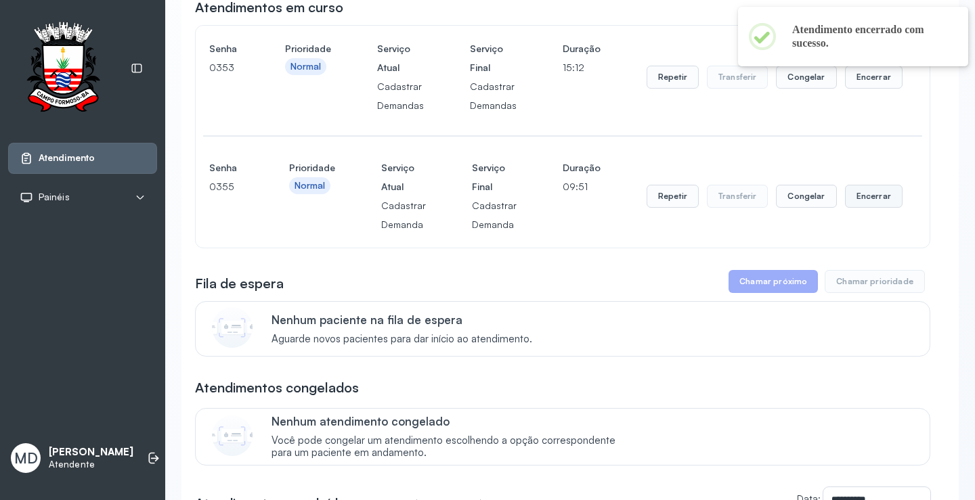
click at [867, 202] on button "Encerrar" at bounding box center [874, 196] width 58 height 23
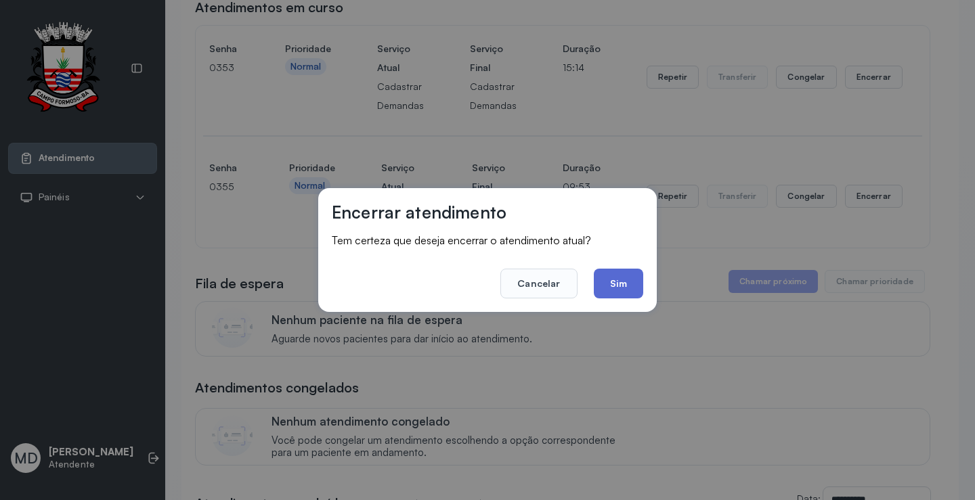
click at [615, 284] on button "Sim" at bounding box center [618, 284] width 49 height 30
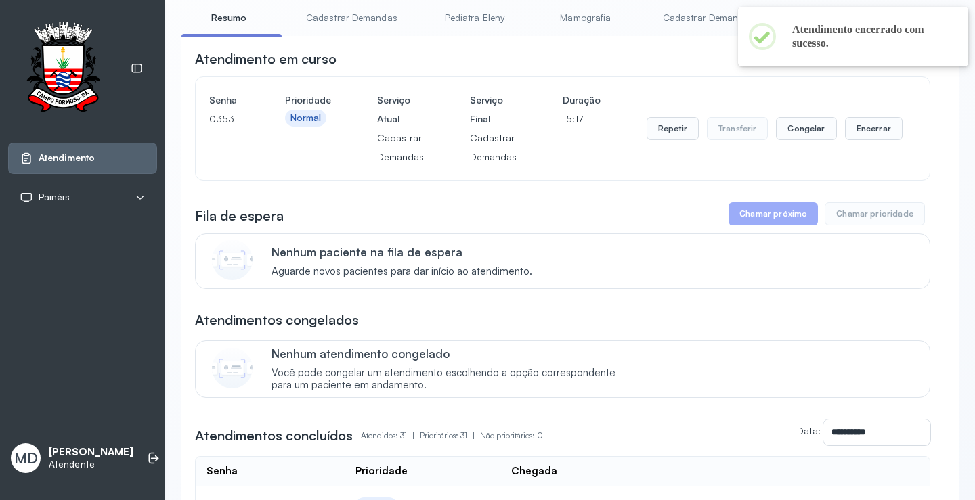
scroll to position [0, 0]
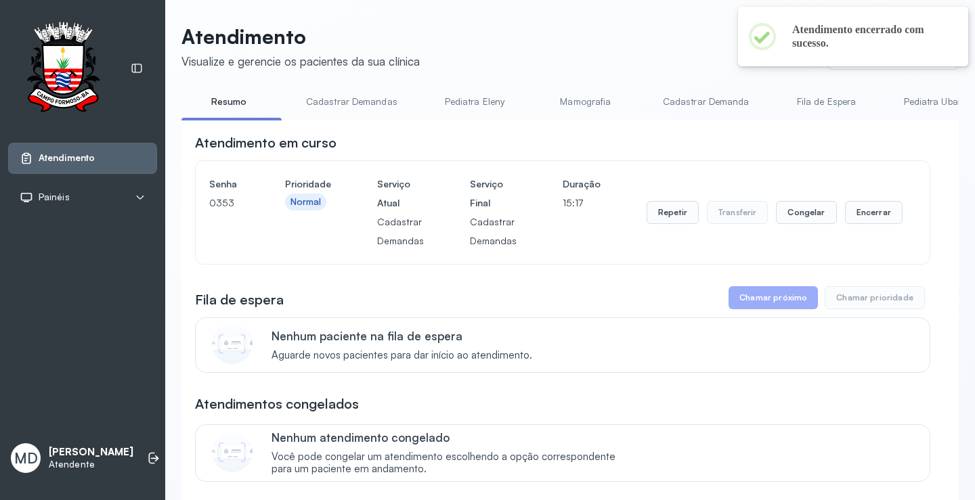
click at [852, 211] on button "Encerrar" at bounding box center [874, 212] width 58 height 23
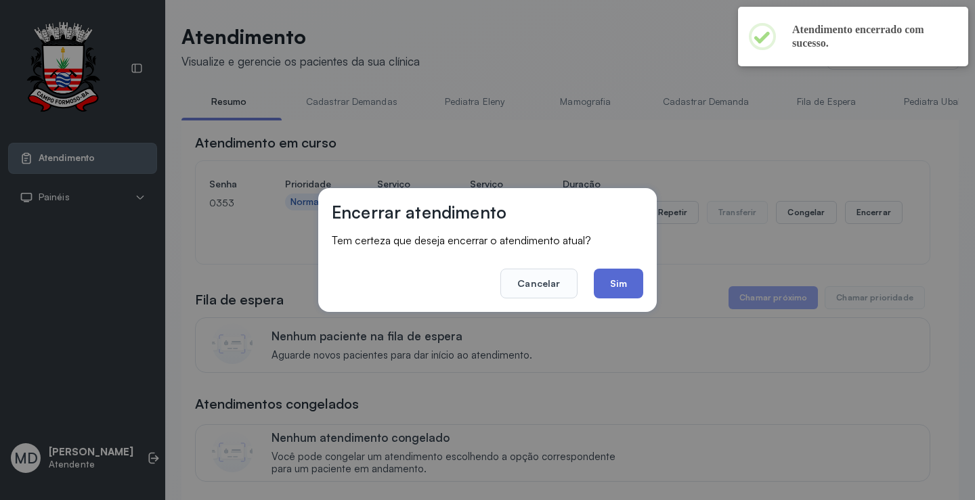
click at [629, 276] on button "Sim" at bounding box center [618, 284] width 49 height 30
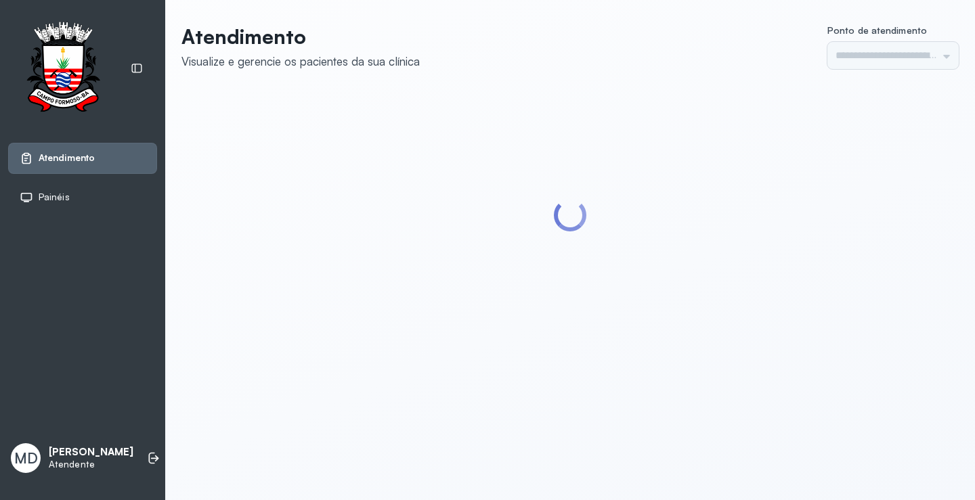
type input "*********"
